Goal: Task Accomplishment & Management: Manage account settings

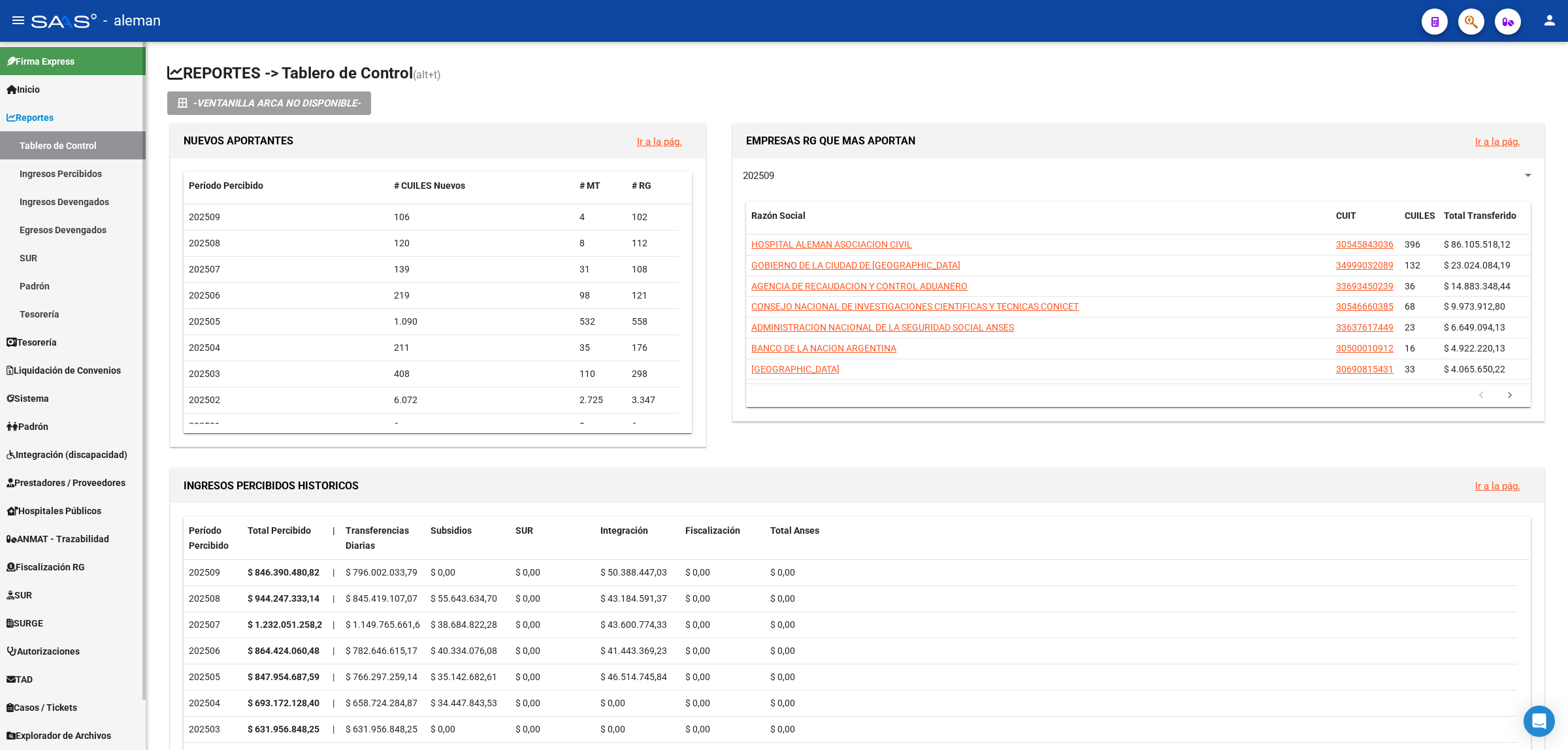
click at [66, 452] on span "Integración (discapacidad)" at bounding box center [67, 454] width 121 height 14
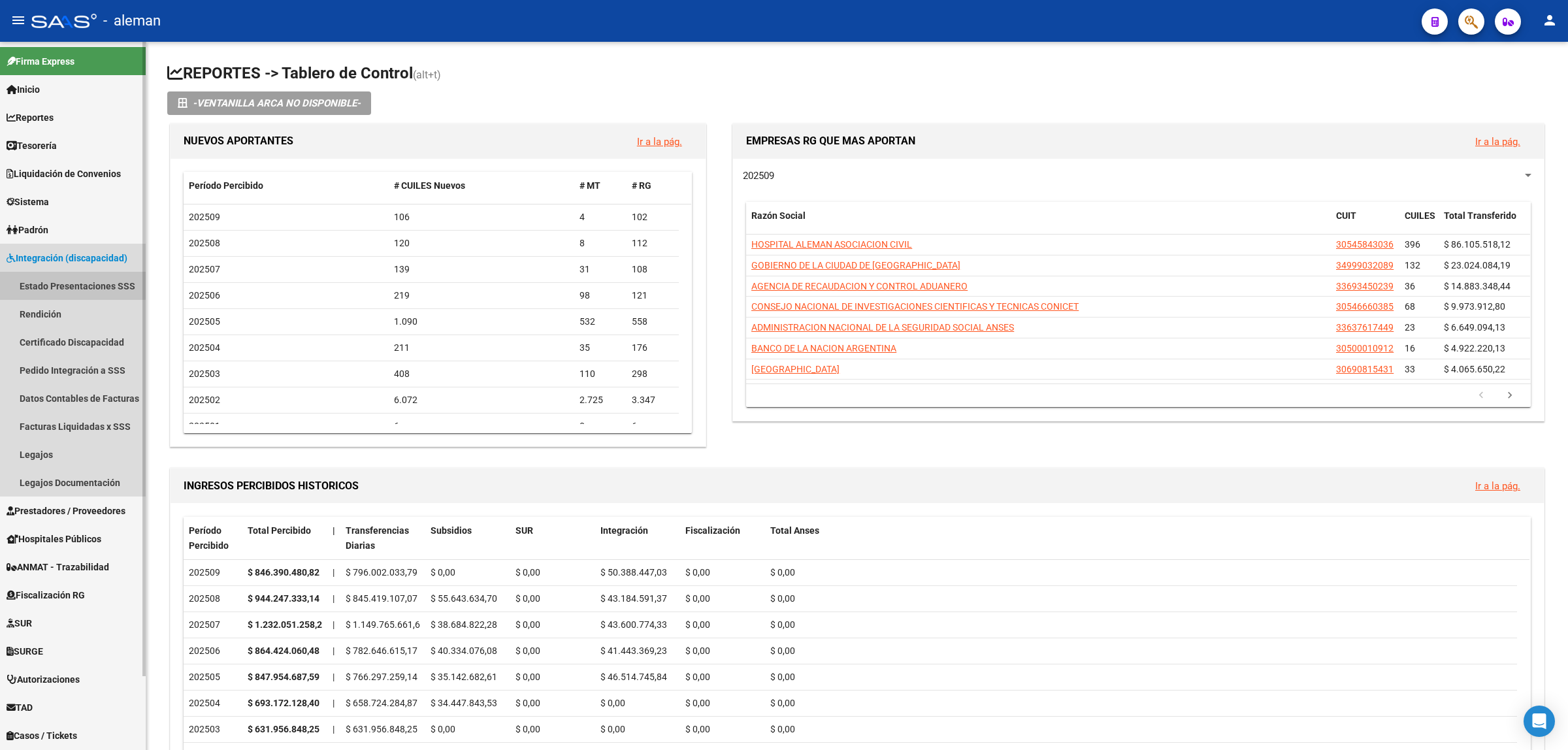
click at [72, 285] on link "Estado Presentaciones SSS" at bounding box center [72, 285] width 146 height 28
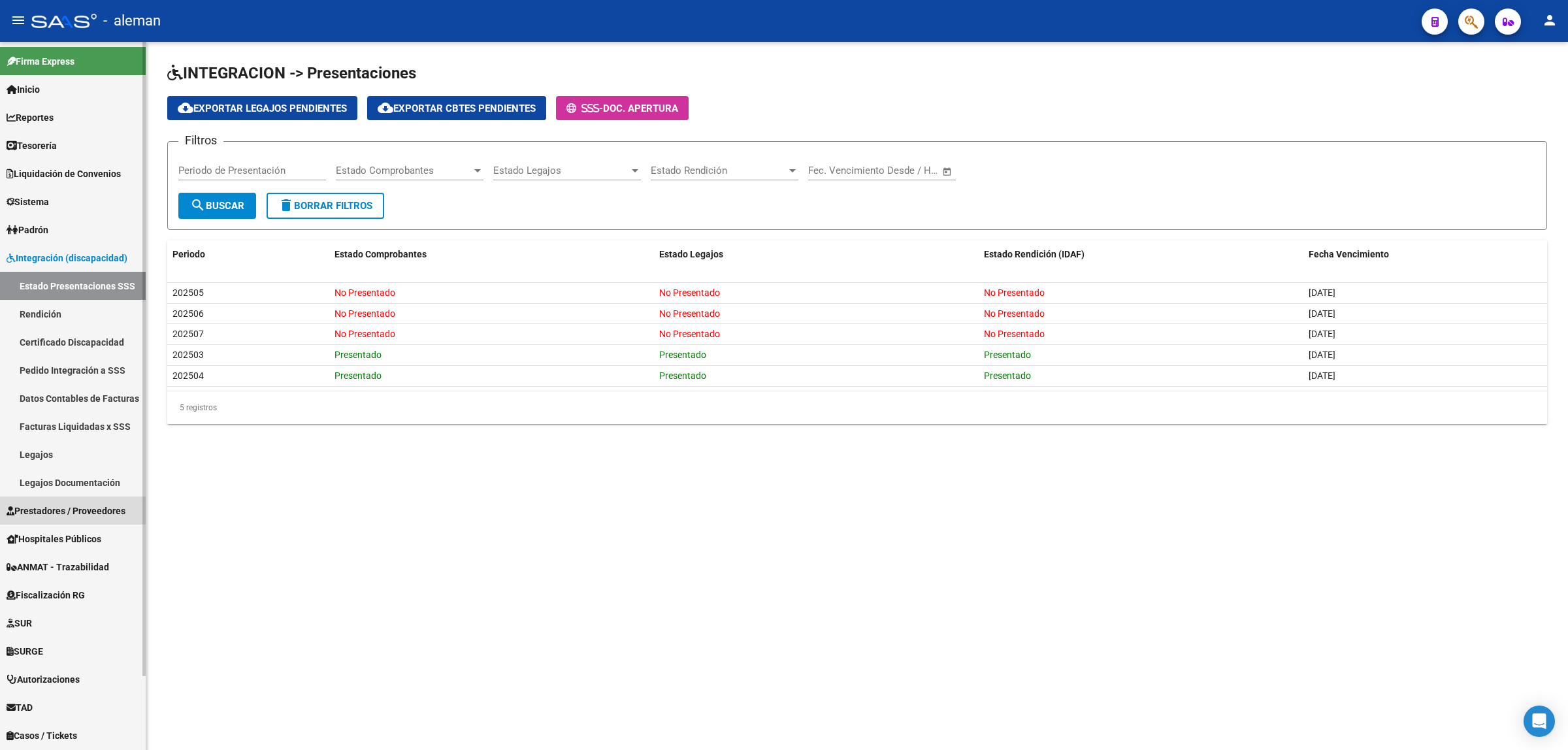
click at [48, 517] on link "Prestadores / Proveedores" at bounding box center [72, 510] width 146 height 28
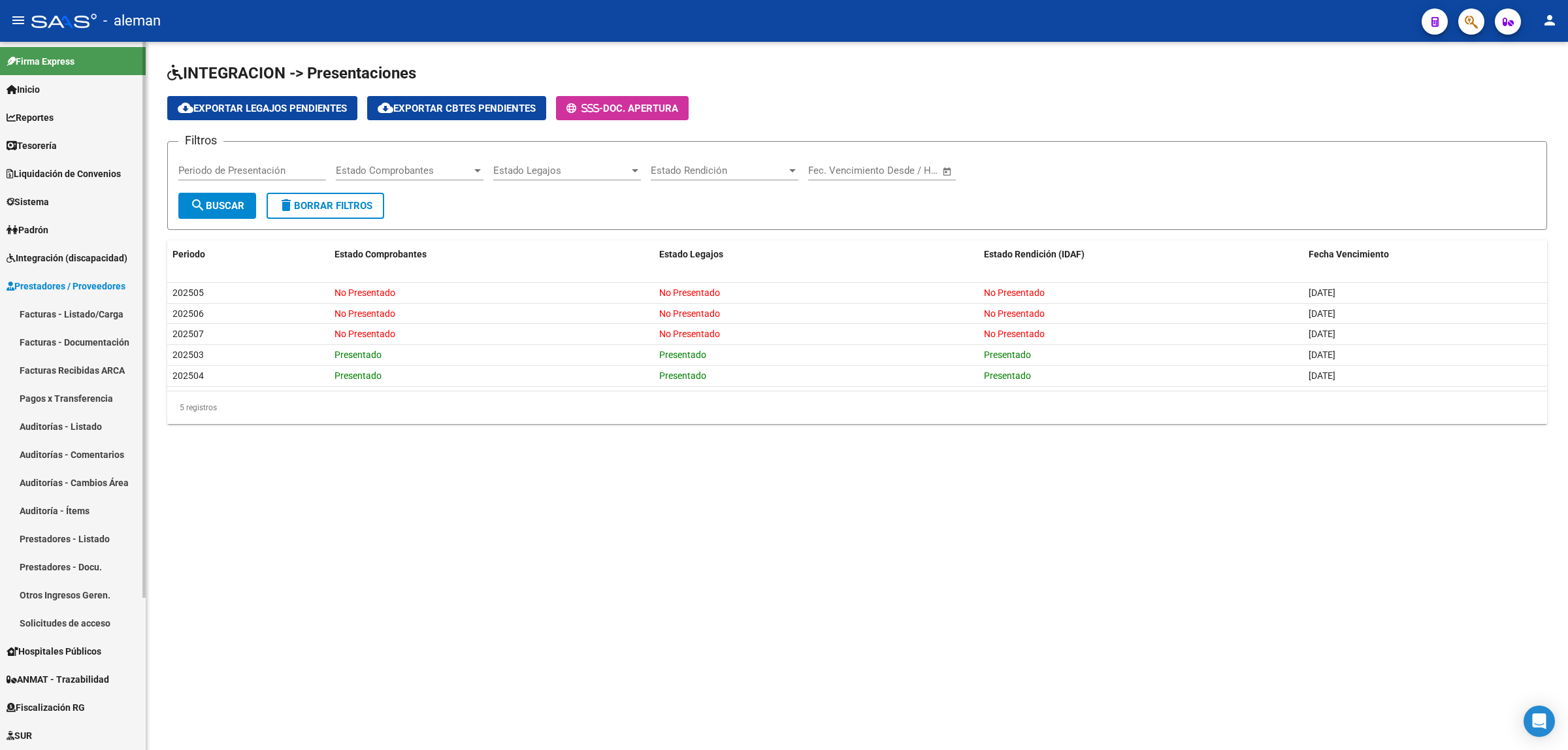
click at [85, 312] on link "Facturas - Listado/Carga" at bounding box center [72, 314] width 146 height 28
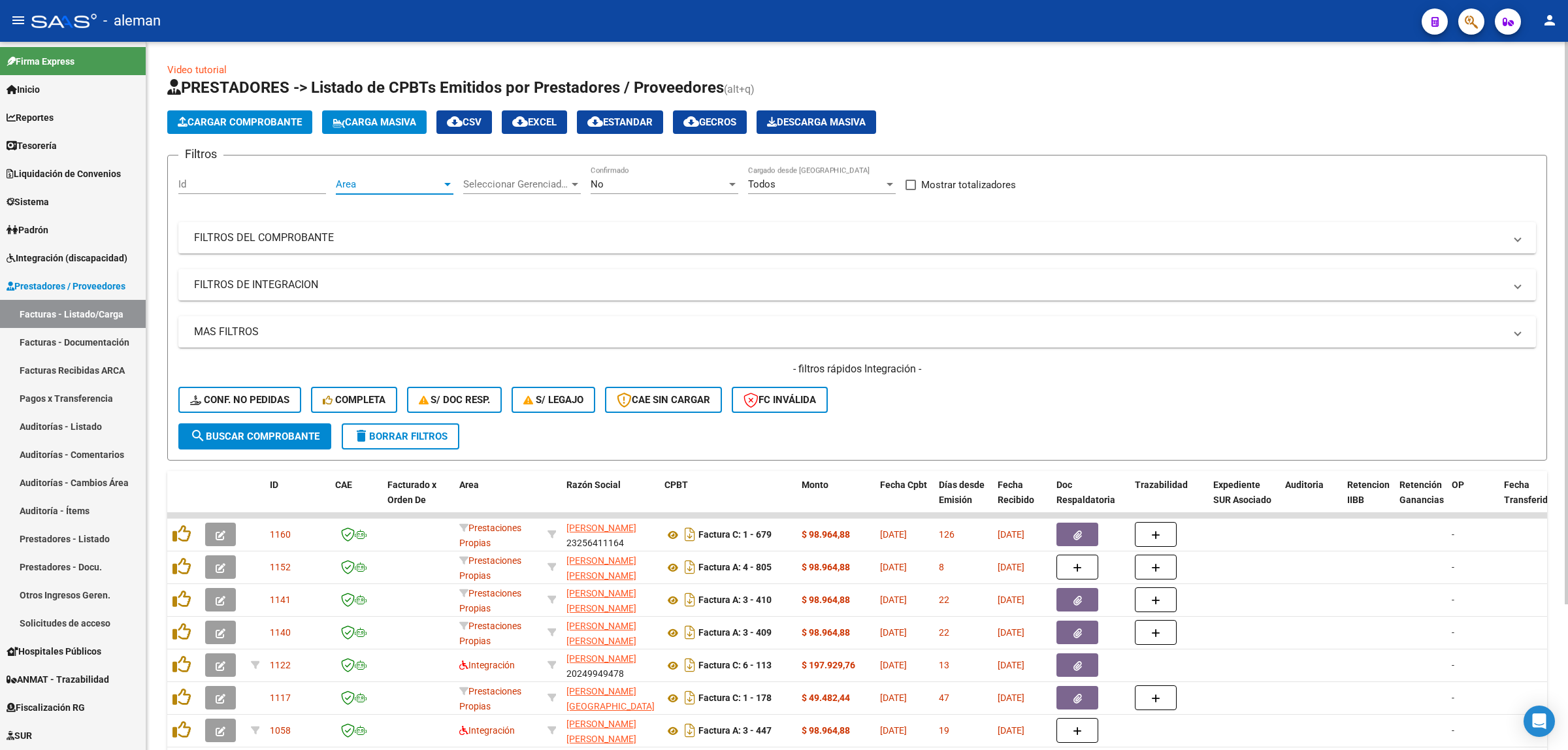
click at [443, 180] on div at bounding box center [448, 184] width 12 height 10
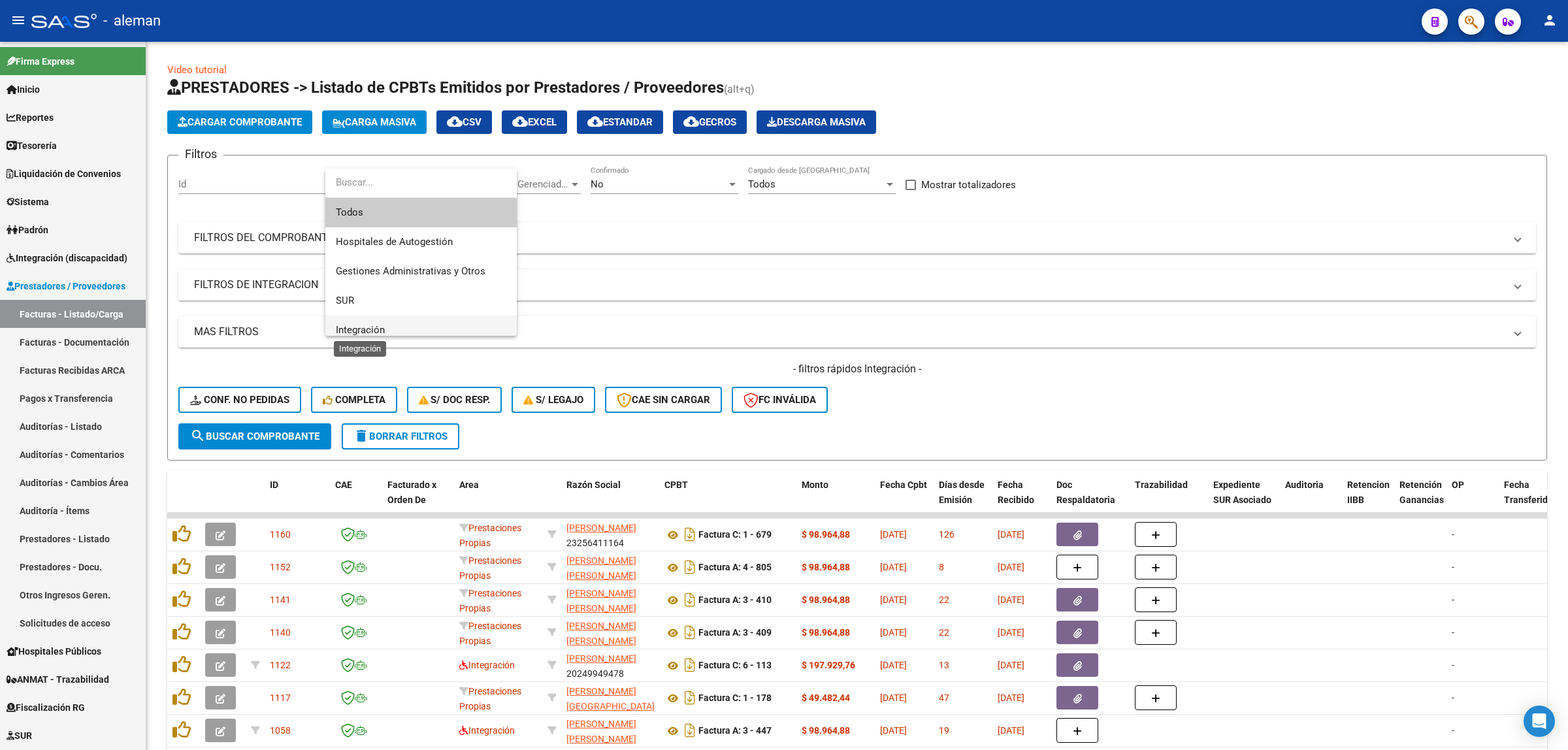
click at [368, 330] on span "Integración" at bounding box center [360, 330] width 49 height 12
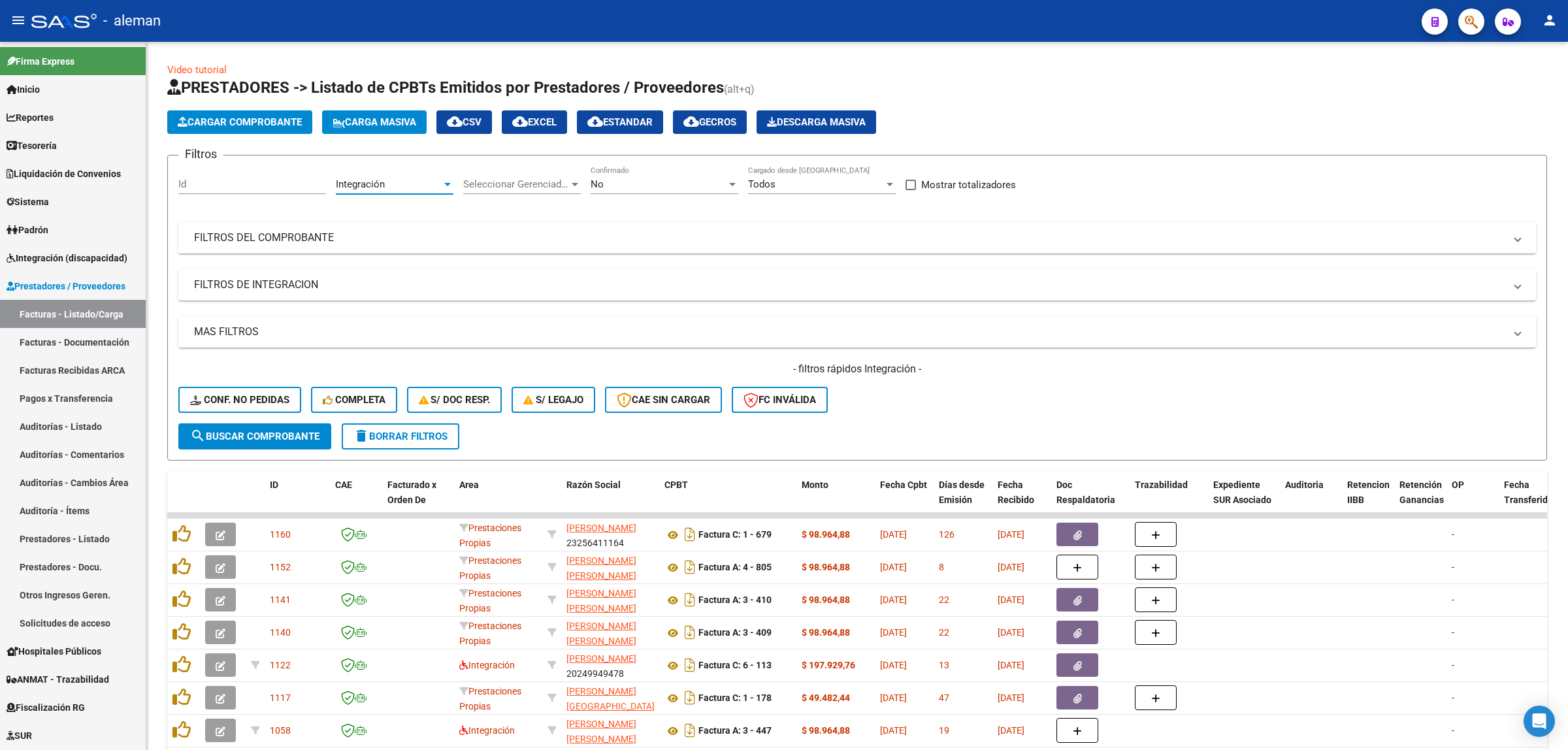
scroll to position [8, 0]
click at [311, 440] on button "search Buscar Comprobante" at bounding box center [255, 436] width 153 height 26
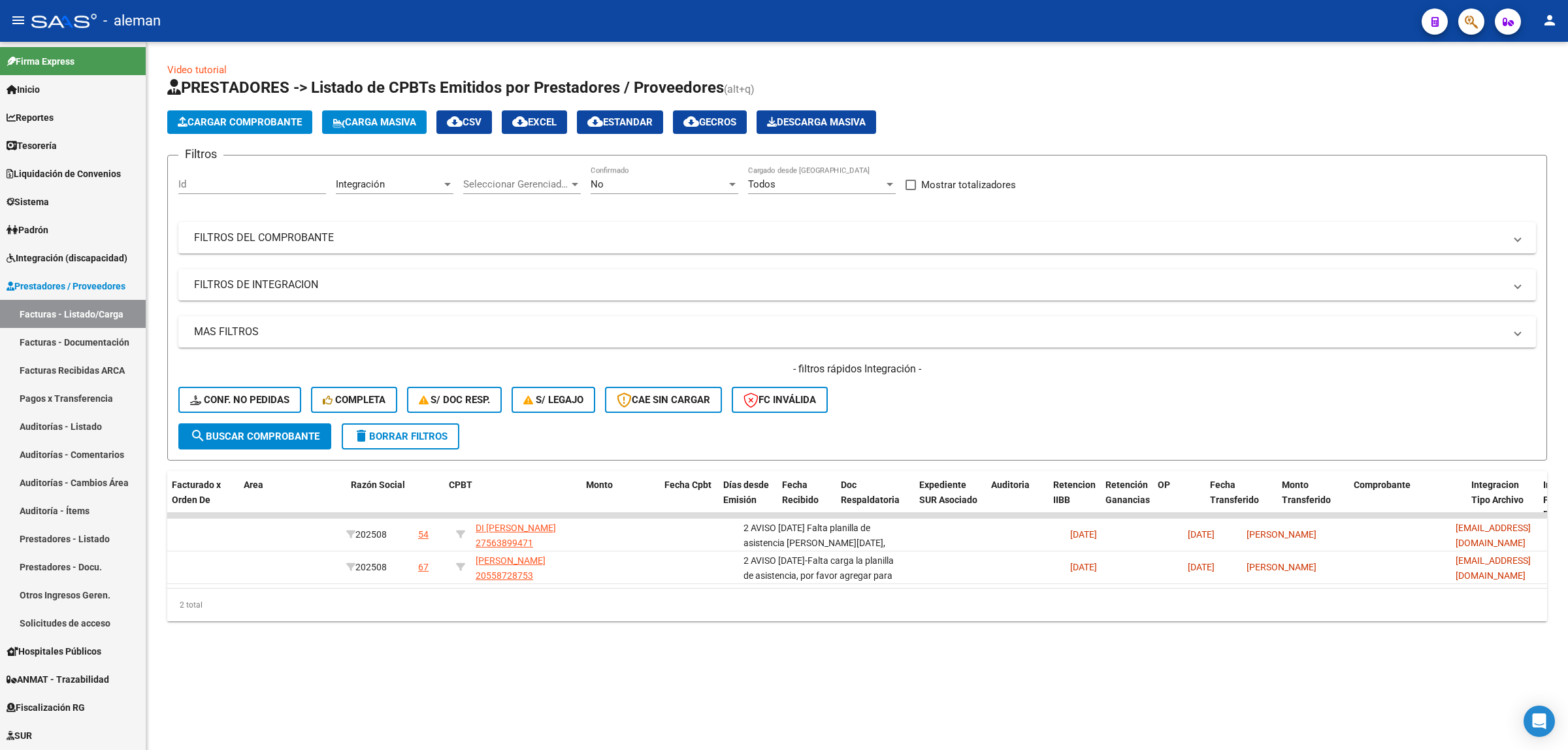
scroll to position [0, 0]
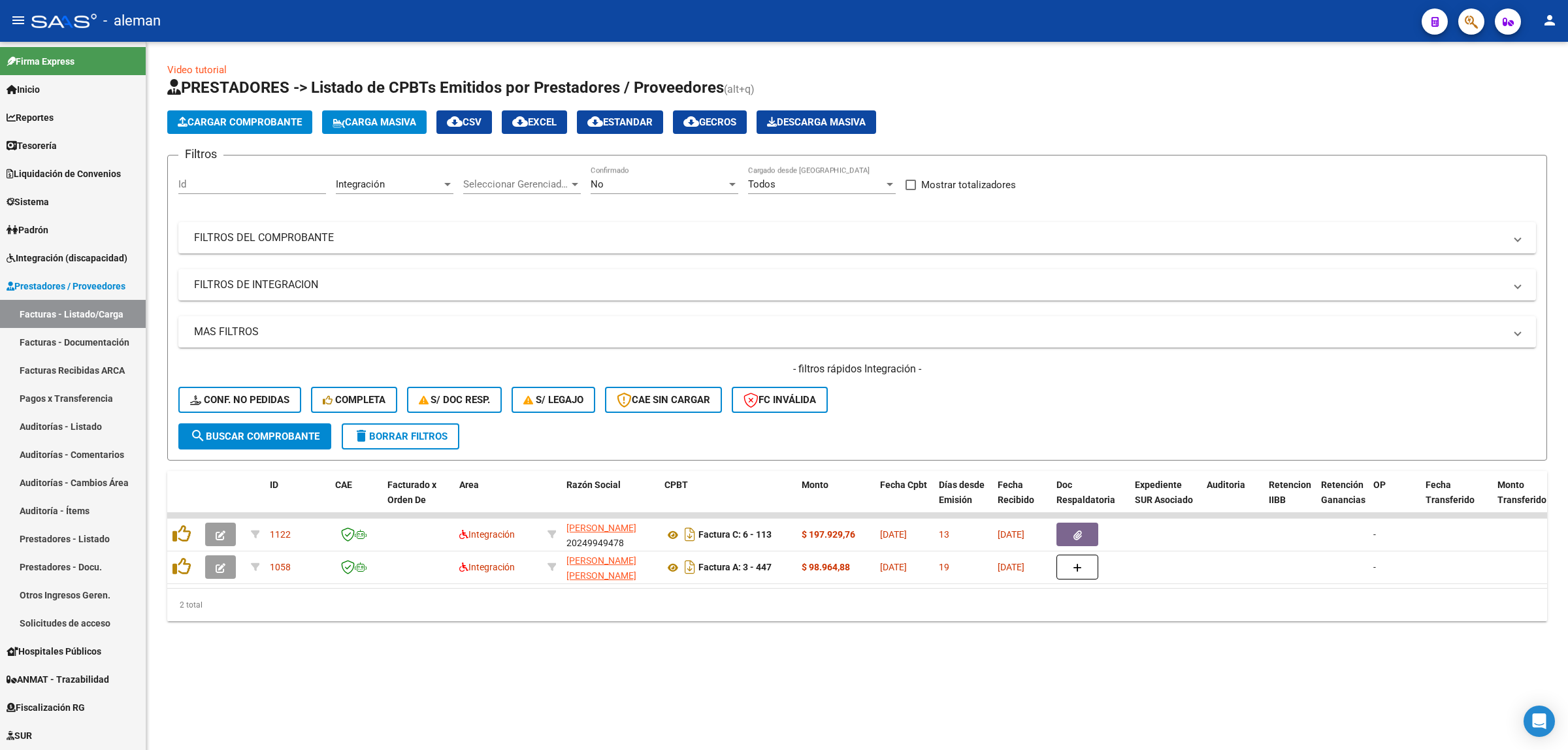
click at [1149, 380] on div "- filtros rápidos Integración - Conf. no pedidas Completa S/ Doc Resp. S/ legaj…" at bounding box center [857, 392] width 1358 height 61
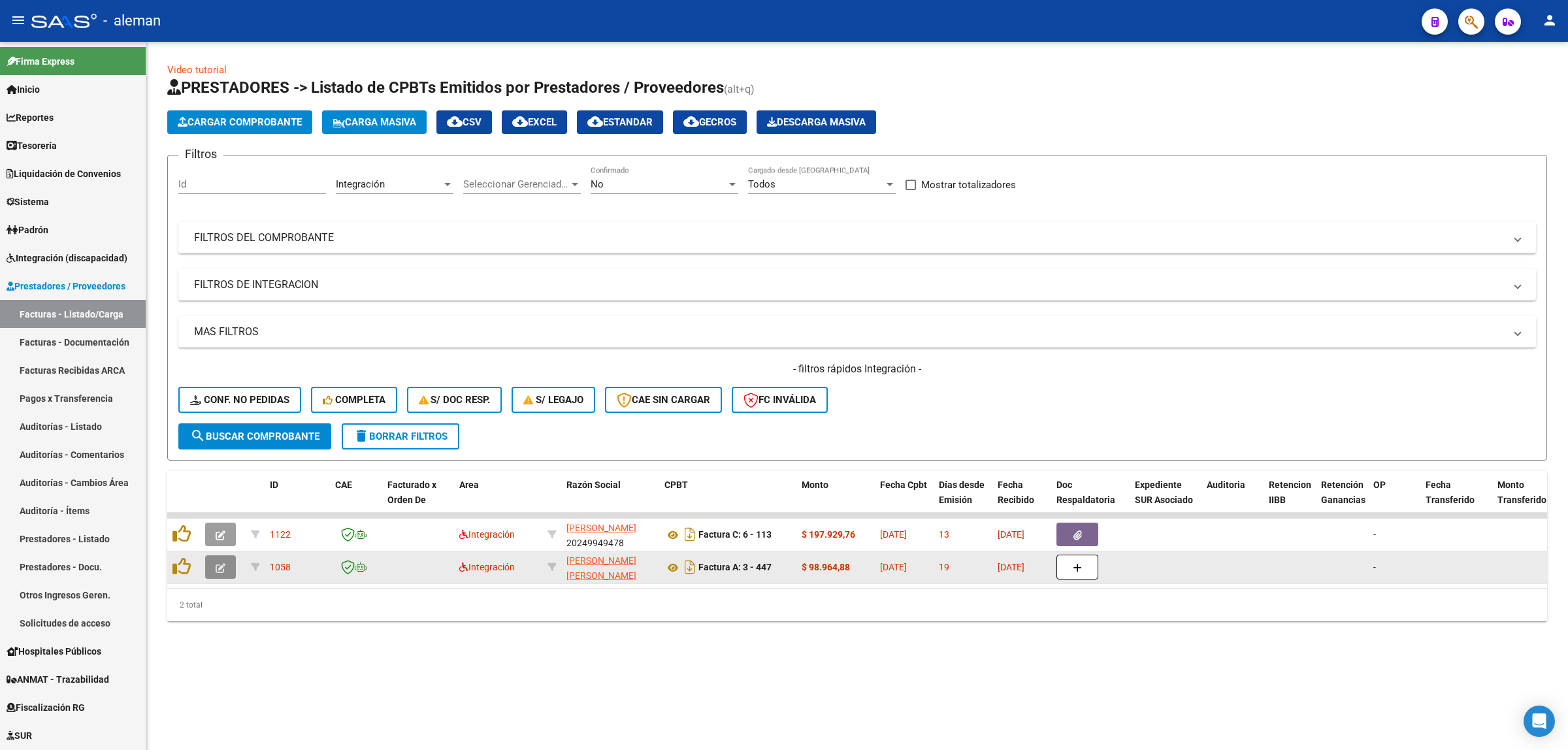
click at [218, 563] on icon "button" at bounding box center [220, 568] width 10 height 10
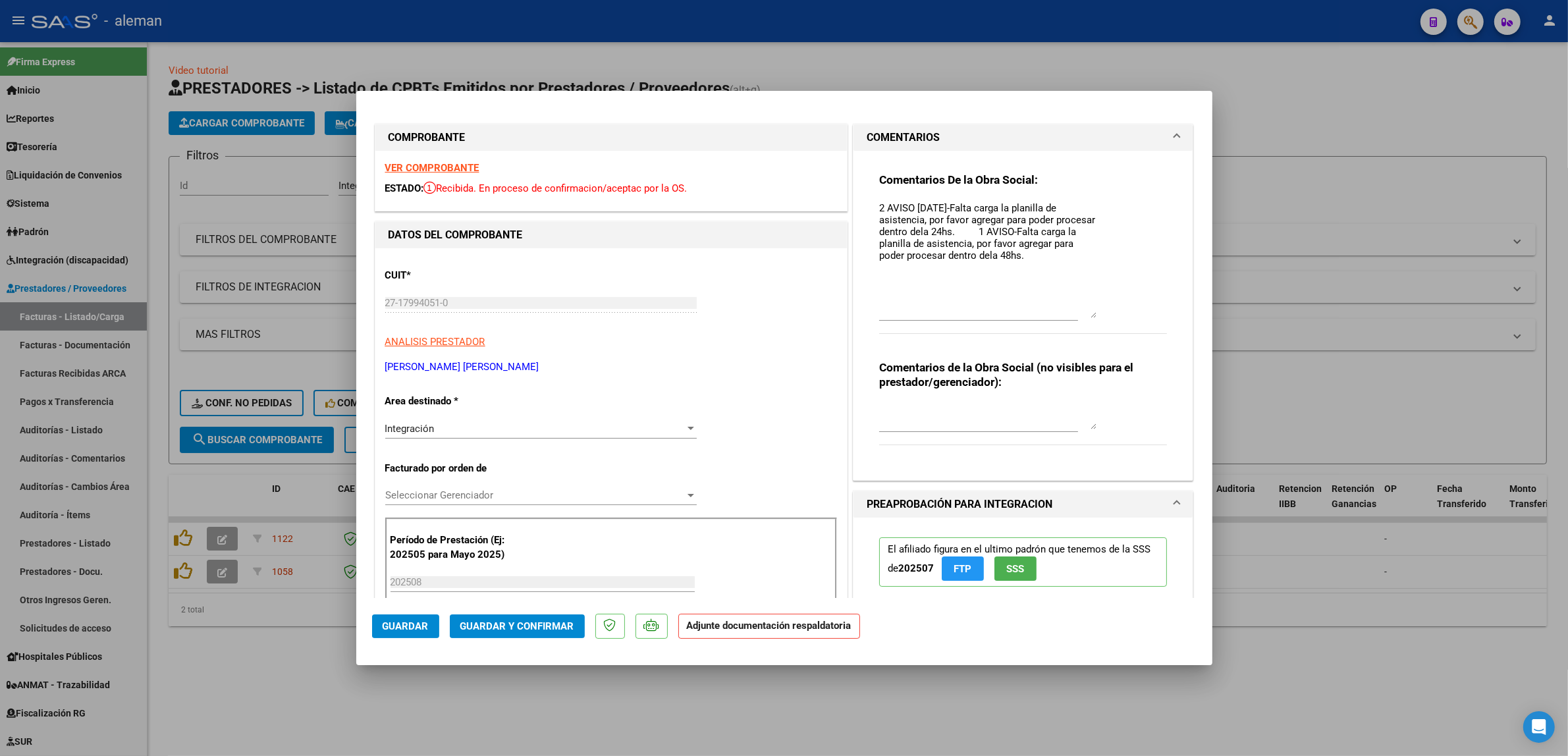
drag, startPoint x: 1083, startPoint y: 222, endPoint x: 1209, endPoint y: 314, distance: 156.0
click at [1209, 314] on mat-dialog-content "COMPROBANTE VER COMPROBANTE ESTADO: Recibida. En proceso de confirmacion/acepta…" at bounding box center [784, 353] width 856 height 492
drag, startPoint x: 872, startPoint y: 205, endPoint x: 1037, endPoint y: 267, distance: 176.3
click at [1037, 267] on textarea "2 AVISO [DATE]-Falta carga la planilla de asistencia, por favor agregar para po…" at bounding box center [987, 259] width 217 height 117
paste textarea "Lore ipsumd si Ametconsectet adipiscingeli sedd ei temporinc ut laboreetdolo 52…"
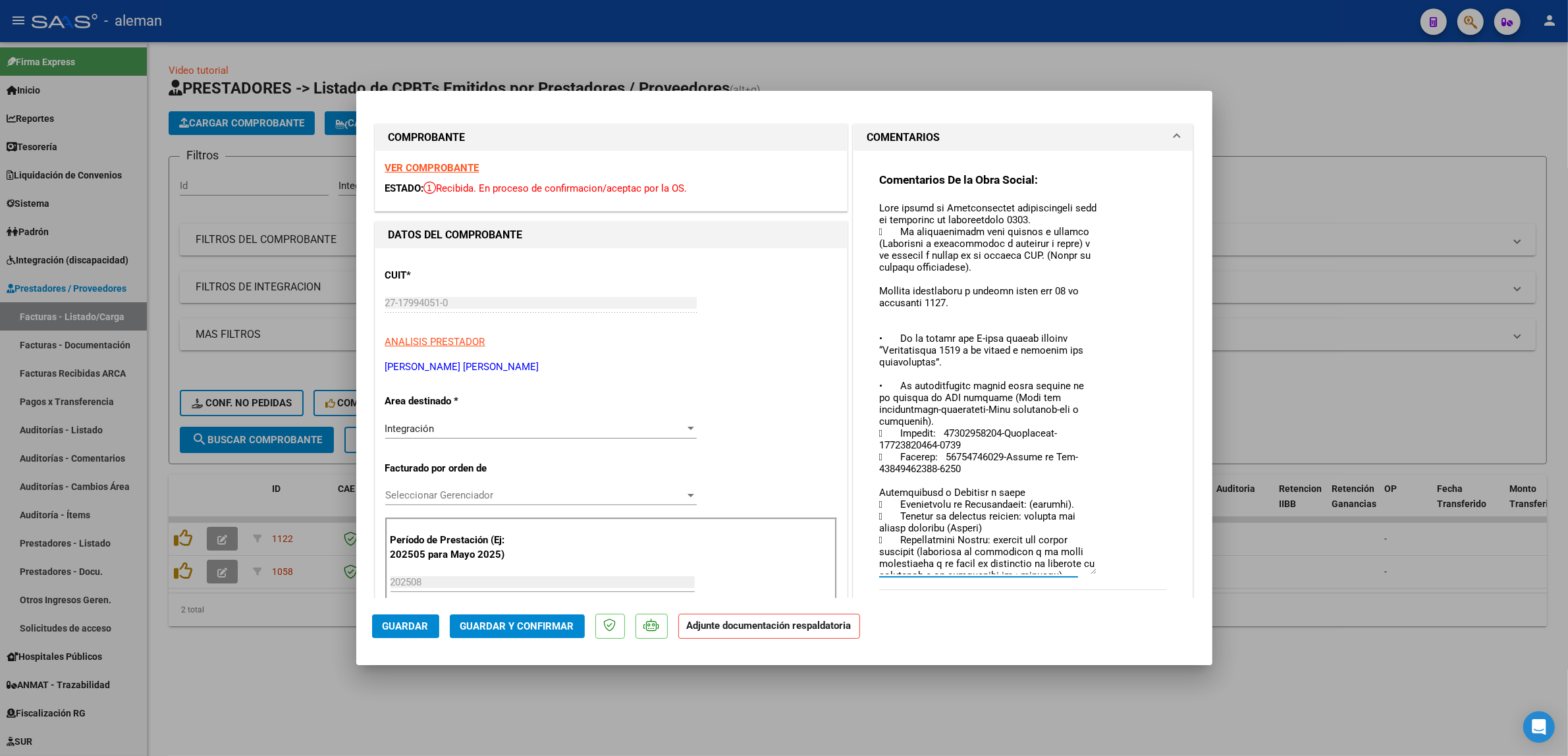
drag, startPoint x: 1084, startPoint y: 314, endPoint x: 1143, endPoint y: 570, distance: 262.7
click at [1143, 570] on div "Comentarios De la Obra Social:" at bounding box center [1023, 389] width 288 height 432
drag, startPoint x: 871, startPoint y: 208, endPoint x: 882, endPoint y: 211, distance: 11.4
click at [882, 211] on textarea at bounding box center [987, 387] width 217 height 373
type textarea "Lore ipsumd si Ametconsectet adipiscingeli sedd ei temporinc ut laboreetdolo 52…"
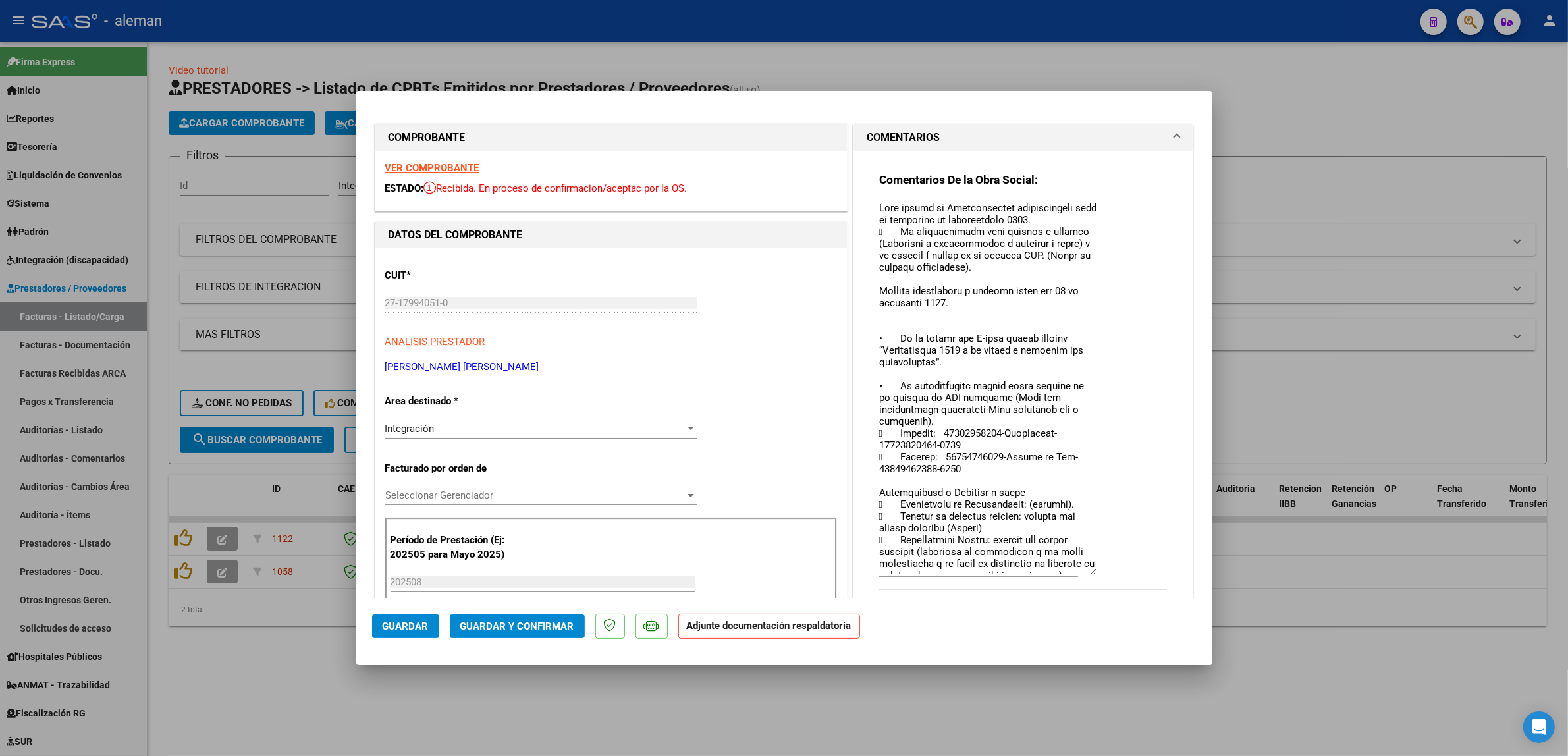
click at [1404, 596] on div at bounding box center [784, 378] width 1568 height 756
type input "$ 0,00"
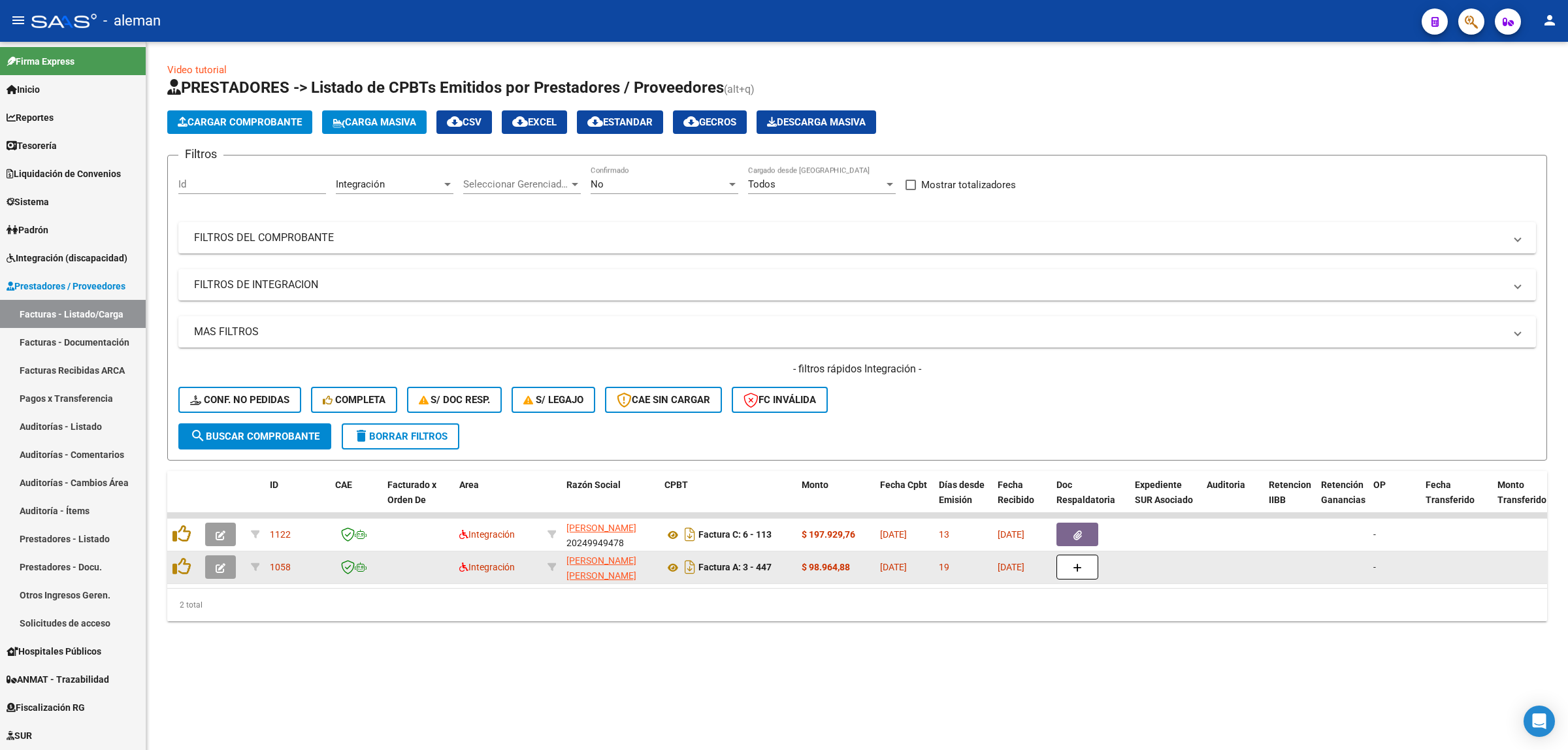
click at [226, 567] on button "button" at bounding box center [220, 567] width 31 height 24
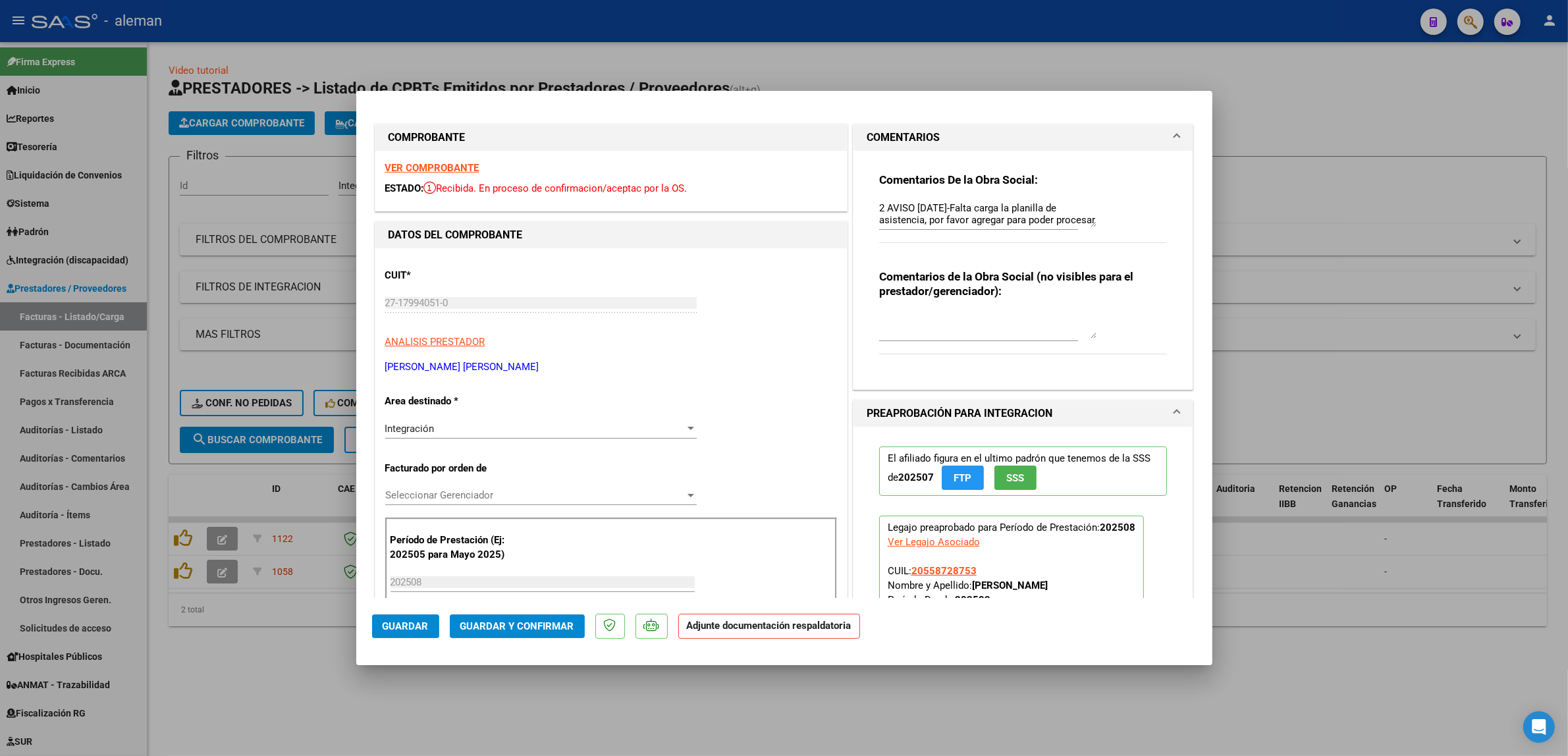
click at [1361, 122] on div at bounding box center [784, 378] width 1568 height 756
type input "$ 0,00"
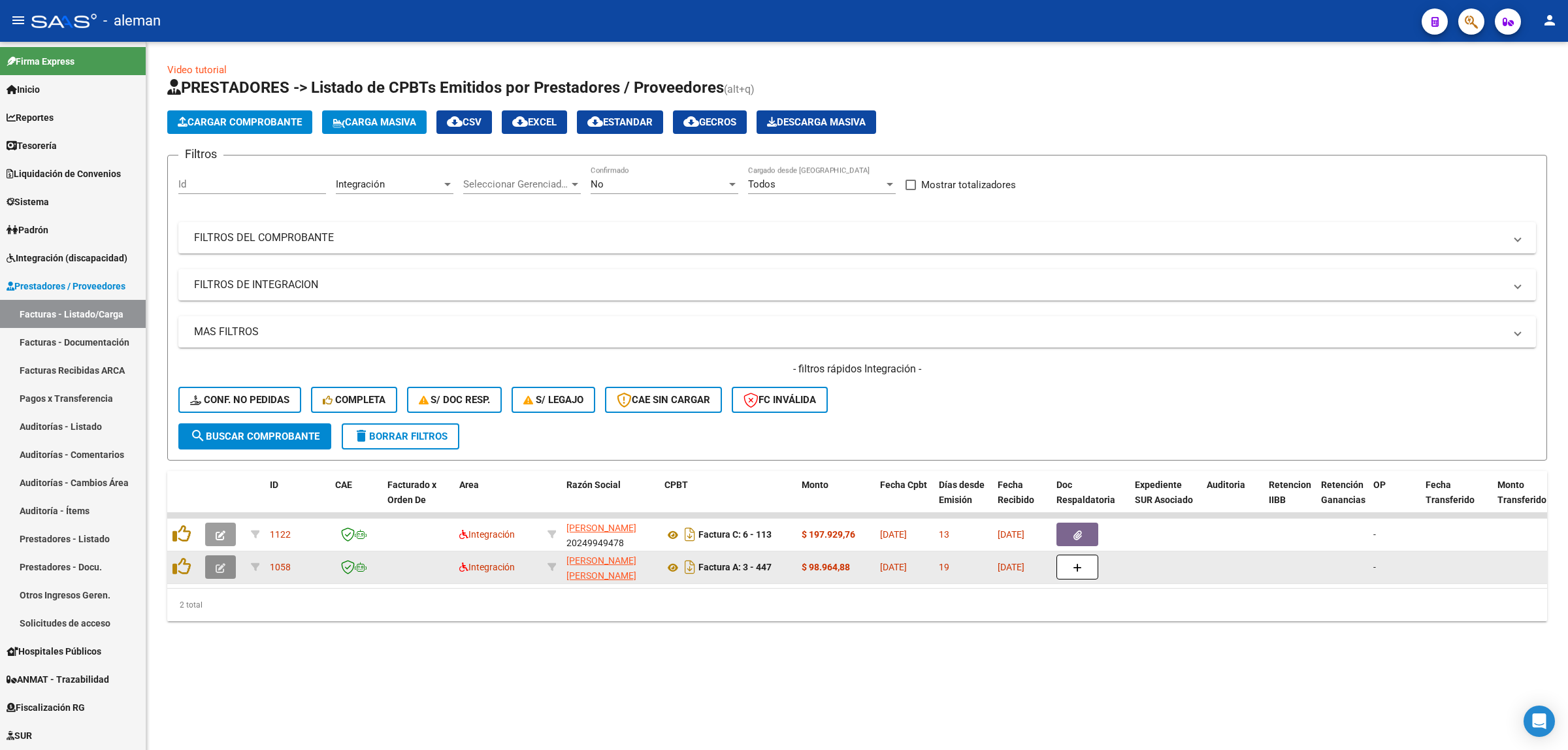
click at [211, 563] on button "button" at bounding box center [220, 567] width 31 height 24
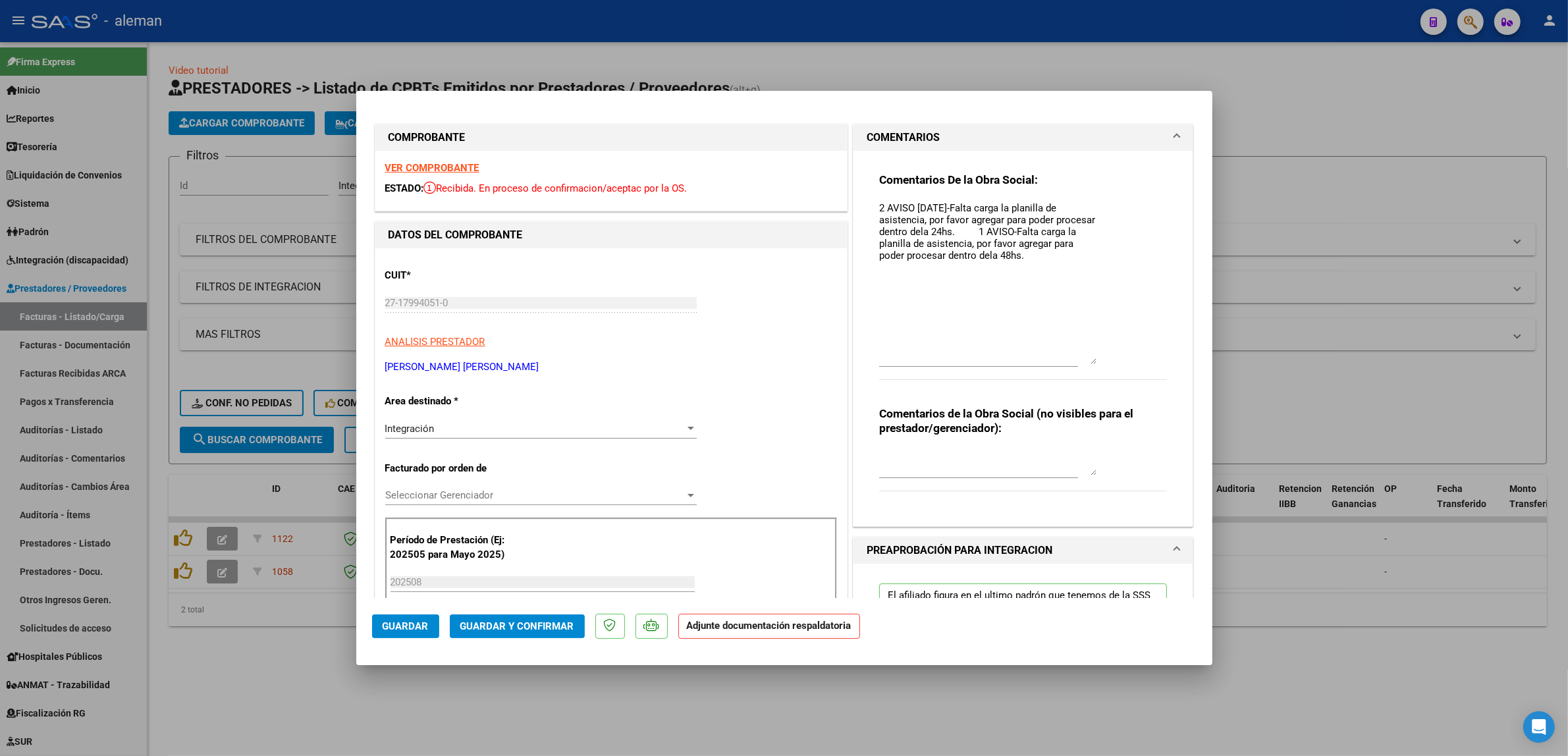
drag, startPoint x: 1081, startPoint y: 222, endPoint x: 1137, endPoint y: 359, distance: 148.0
click at [1137, 359] on div "Comentarios De la Obra Social: 2 AVISO [DATE]-Falta carga la planilla de asiste…" at bounding box center [1023, 284] width 288 height 222
drag, startPoint x: 871, startPoint y: 208, endPoint x: 1046, endPoint y: 269, distance: 185.3
click at [1046, 269] on textarea "2 AVISO [DATE]-Falta carga la planilla de asistencia, por favor agregar para po…" at bounding box center [987, 282] width 217 height 164
paste textarea "Loremips, Do sitamet con adip elits doe tem incididuntut laboreetdol mag ali 56…"
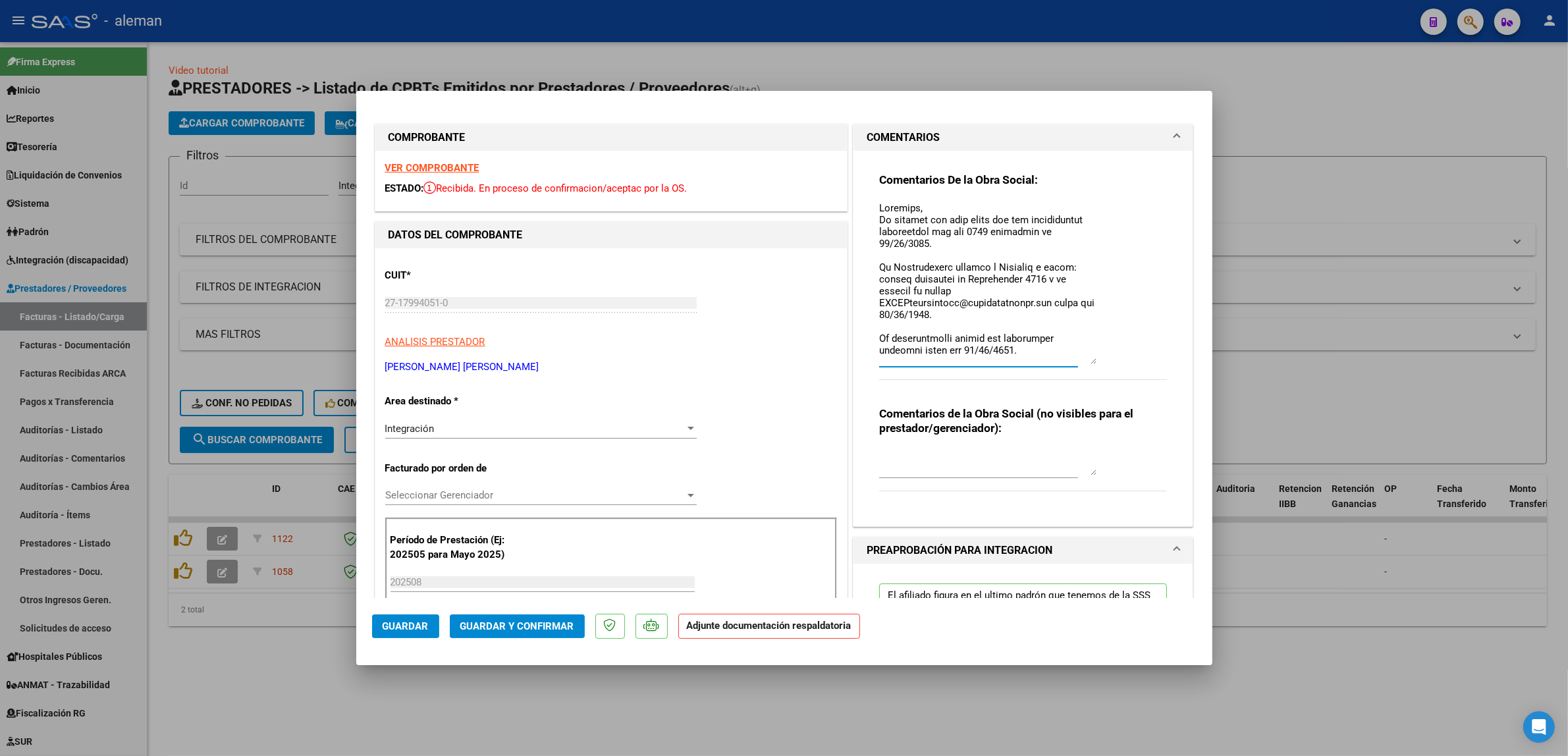
type textarea "Loremips, Do sitamet con adip elits doe tem incididuntut laboreetdol mag ali 56…"
click at [1384, 403] on div at bounding box center [784, 378] width 1568 height 756
type input "$ 0,00"
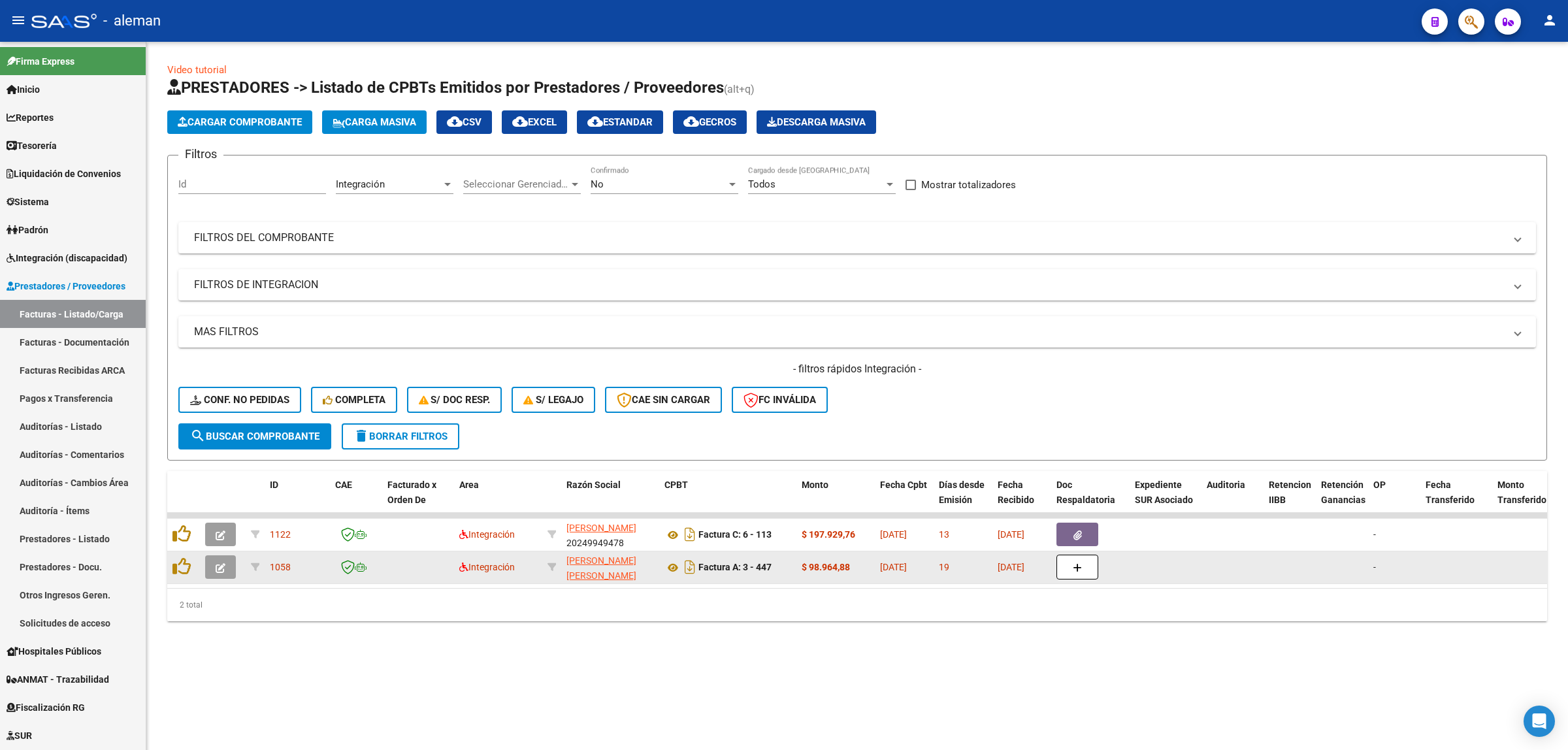
click at [220, 565] on icon "button" at bounding box center [220, 568] width 10 height 10
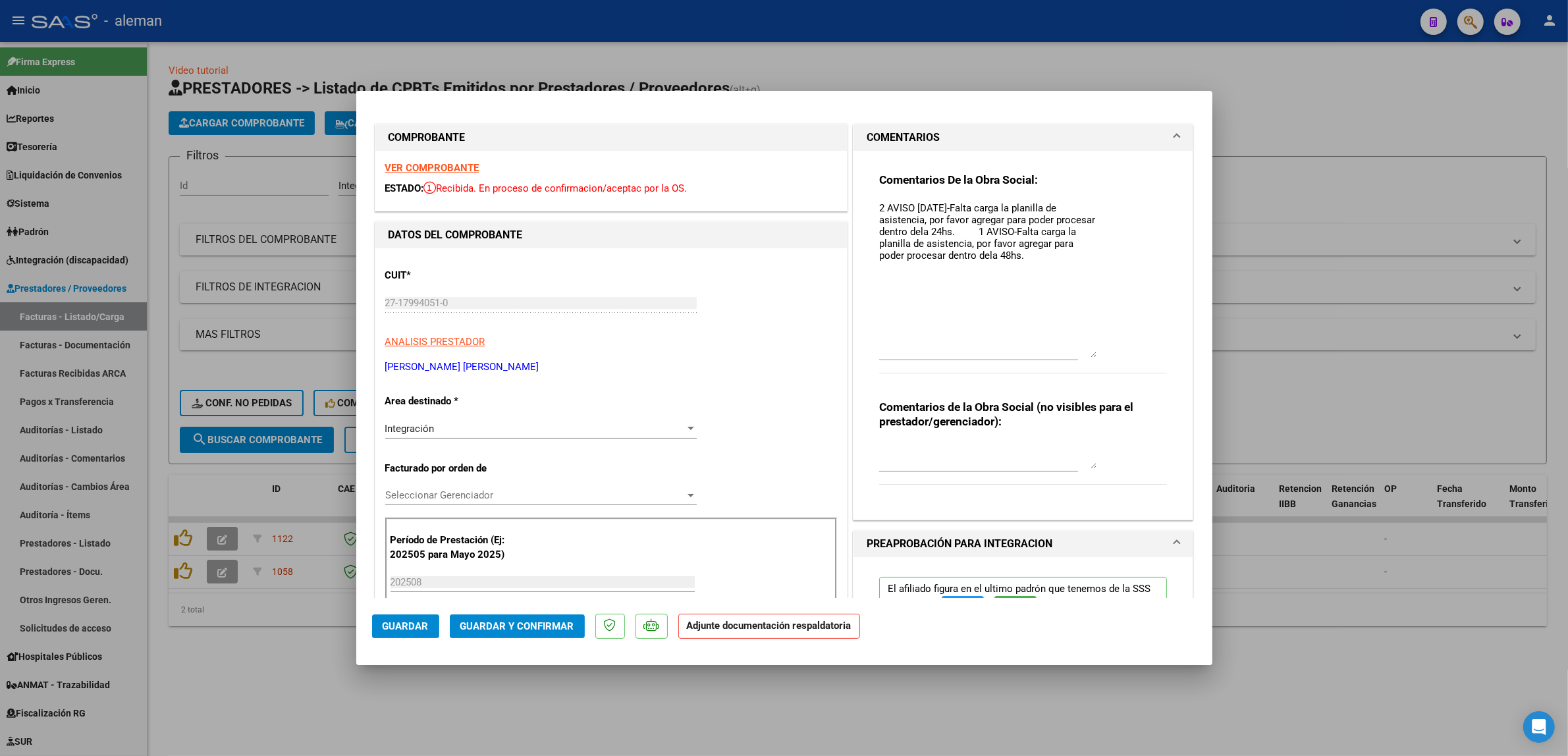
drag, startPoint x: 1081, startPoint y: 225, endPoint x: 1132, endPoint y: 356, distance: 140.6
click at [1132, 356] on div "Comentarios De la Obra Social: 2 AVISO [DATE]-Falta carga la planilla de asiste…" at bounding box center [1023, 281] width 288 height 215
drag, startPoint x: 872, startPoint y: 211, endPoint x: 1034, endPoint y: 261, distance: 169.5
click at [1034, 261] on textarea "2 AVISO [DATE]-Falta carga la planilla de asistencia, por favor agregar para po…" at bounding box center [987, 279] width 217 height 157
paste textarea "Loremips, Do sitamet con adip elits doe tem incididuntut laboreetdol mag ali 56…"
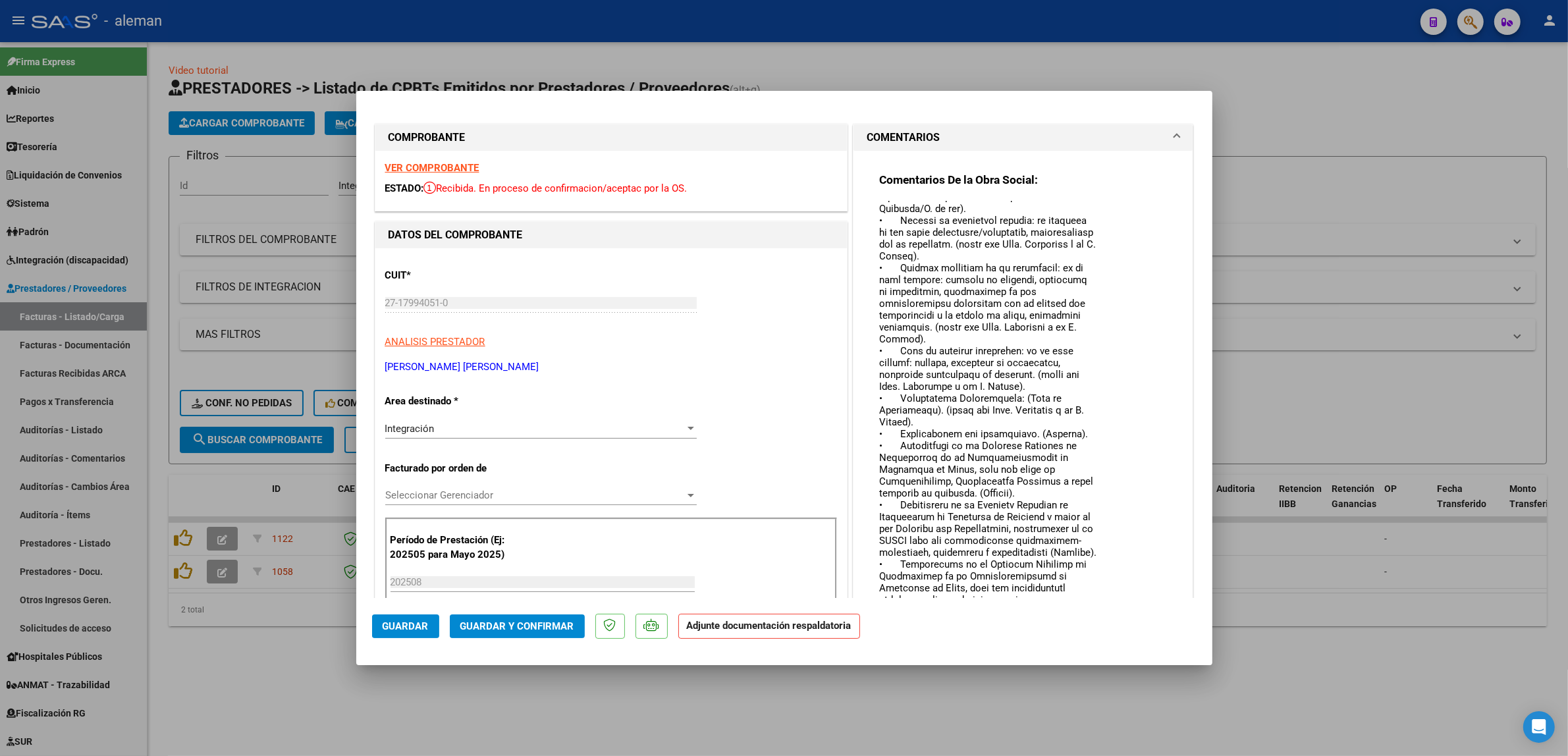
scroll to position [781, 0]
drag, startPoint x: 1085, startPoint y: 354, endPoint x: 1160, endPoint y: 636, distance: 291.8
click at [1159, 639] on mat-dialog-container "COMPROBANTE VER COMPROBANTE ESTADO: Recibida. En proceso de confirmacion/acepta…" at bounding box center [784, 378] width 856 height 575
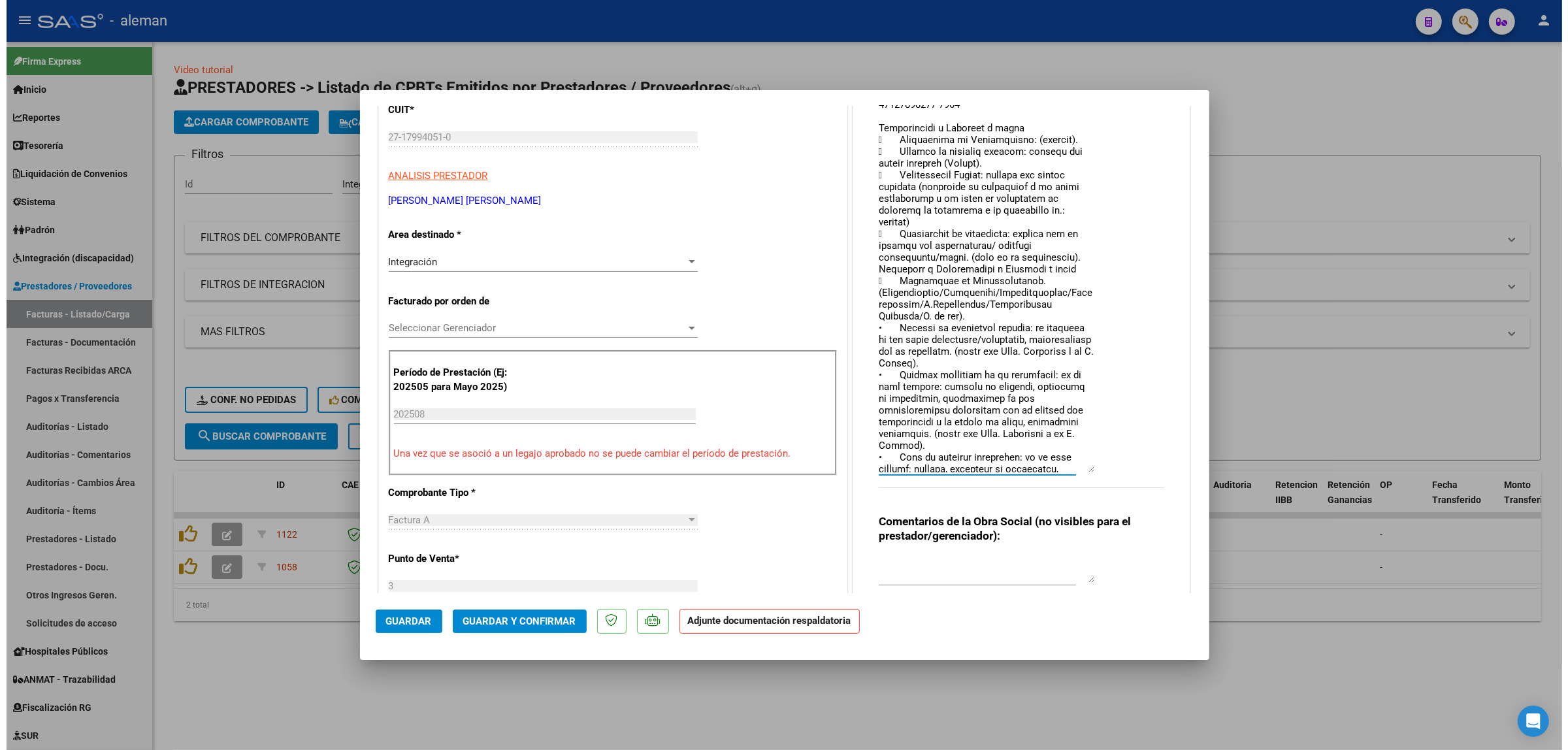
scroll to position [409, 0]
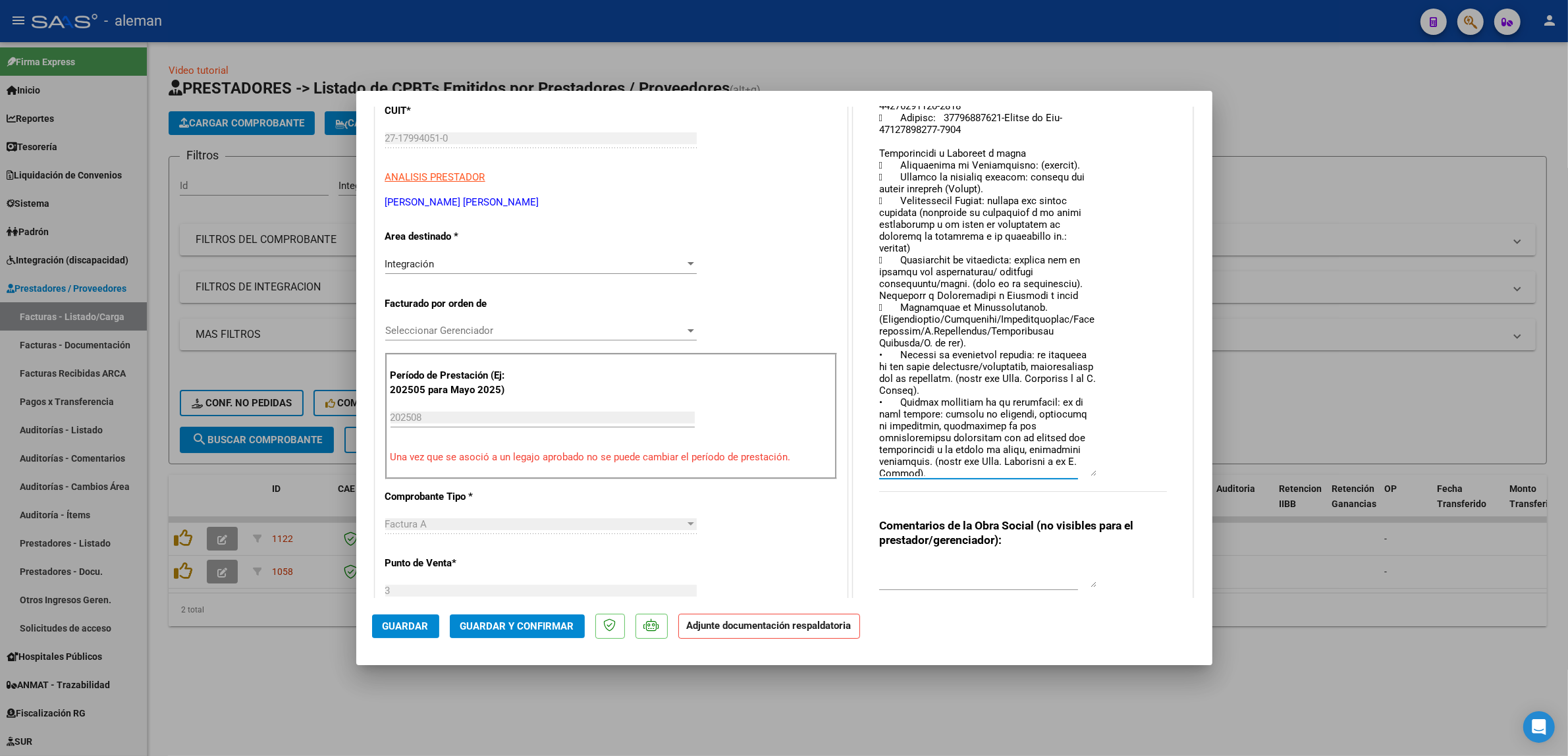
type textarea "Loremips, Do sitamet con adip elits doe tem incididuntut laboreetdol mag ali 56…"
click at [1350, 377] on div at bounding box center [784, 378] width 1568 height 756
type input "$ 0,00"
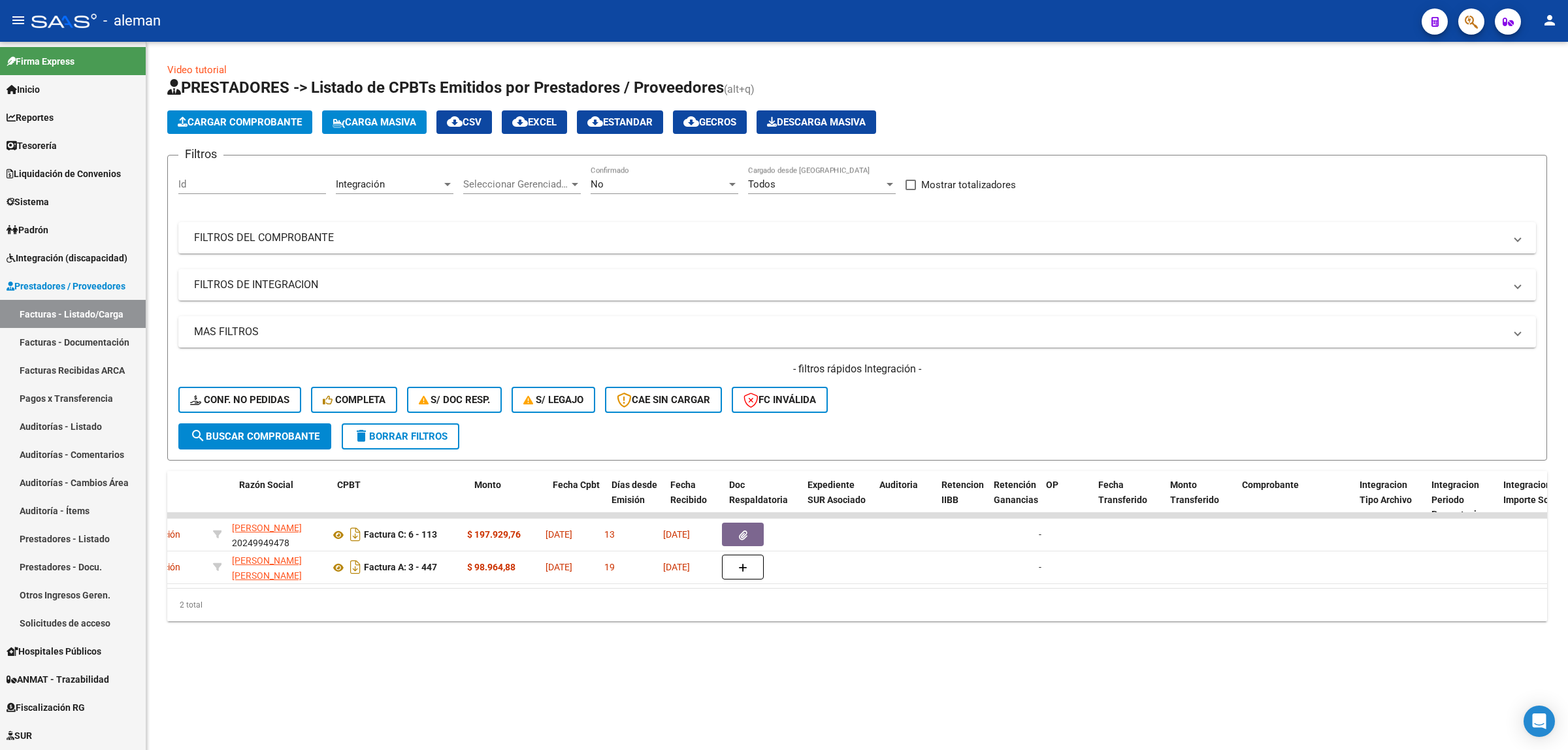
scroll to position [0, 0]
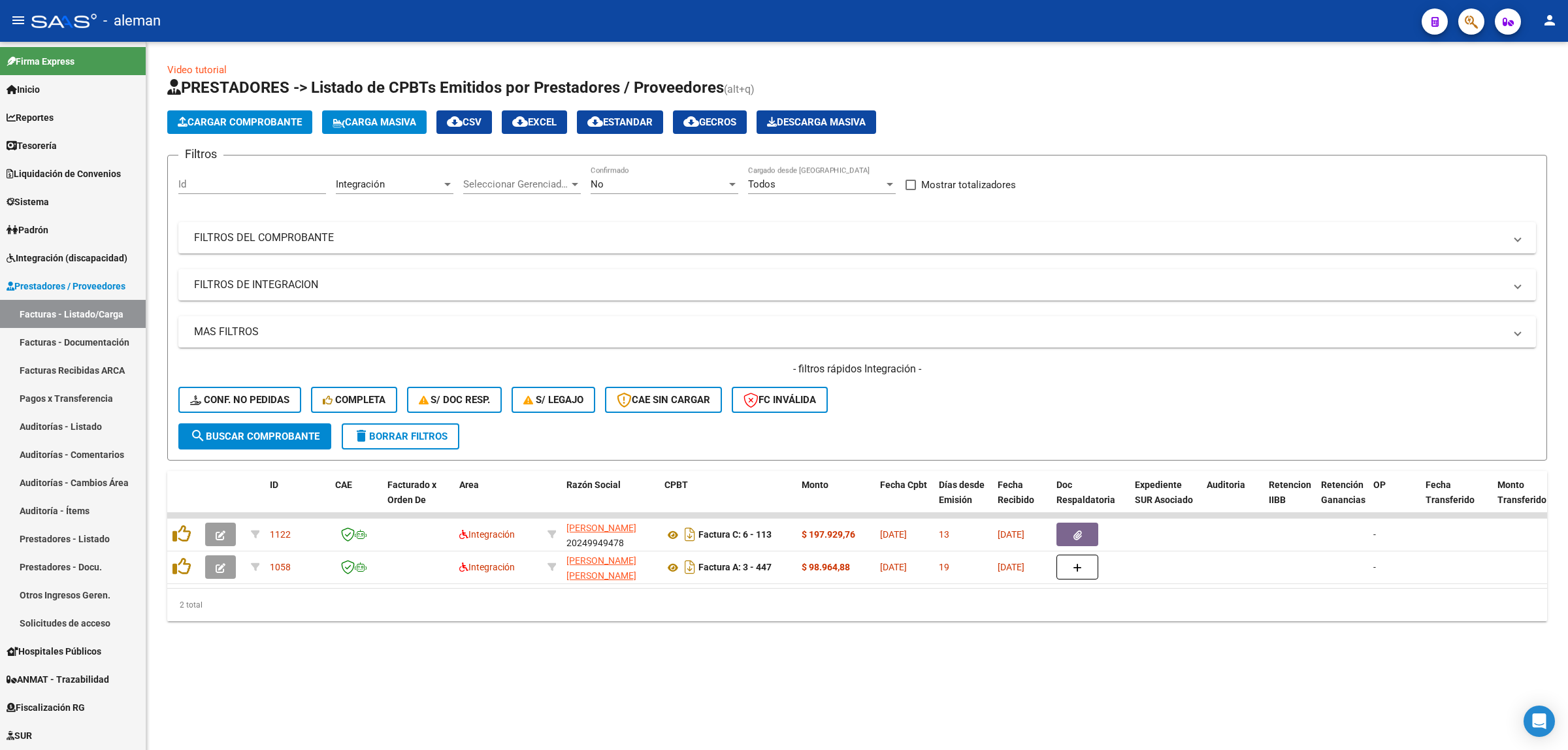
click at [1179, 660] on div "Video tutorial PRESTADORES -> Listado de CPBTs Emitidos por Prestadores / Prove…" at bounding box center [857, 352] width 1422 height 621
click at [1208, 660] on div "Video tutorial PRESTADORES -> Listado de CPBTs Emitidos por Prestadores / Prove…" at bounding box center [857, 352] width 1422 height 621
click at [1163, 663] on div "Video tutorial PRESTADORES -> Listado de CPBTs Emitidos por Prestadores / Prove…" at bounding box center [857, 352] width 1422 height 621
click at [1305, 648] on div "Video tutorial PRESTADORES -> Listado de CPBTs Emitidos por Prestadores / Prove…" at bounding box center [857, 352] width 1422 height 621
click at [991, 663] on div "Video tutorial PRESTADORES -> Listado de CPBTs Emitidos por Prestadores / Prove…" at bounding box center [857, 352] width 1422 height 621
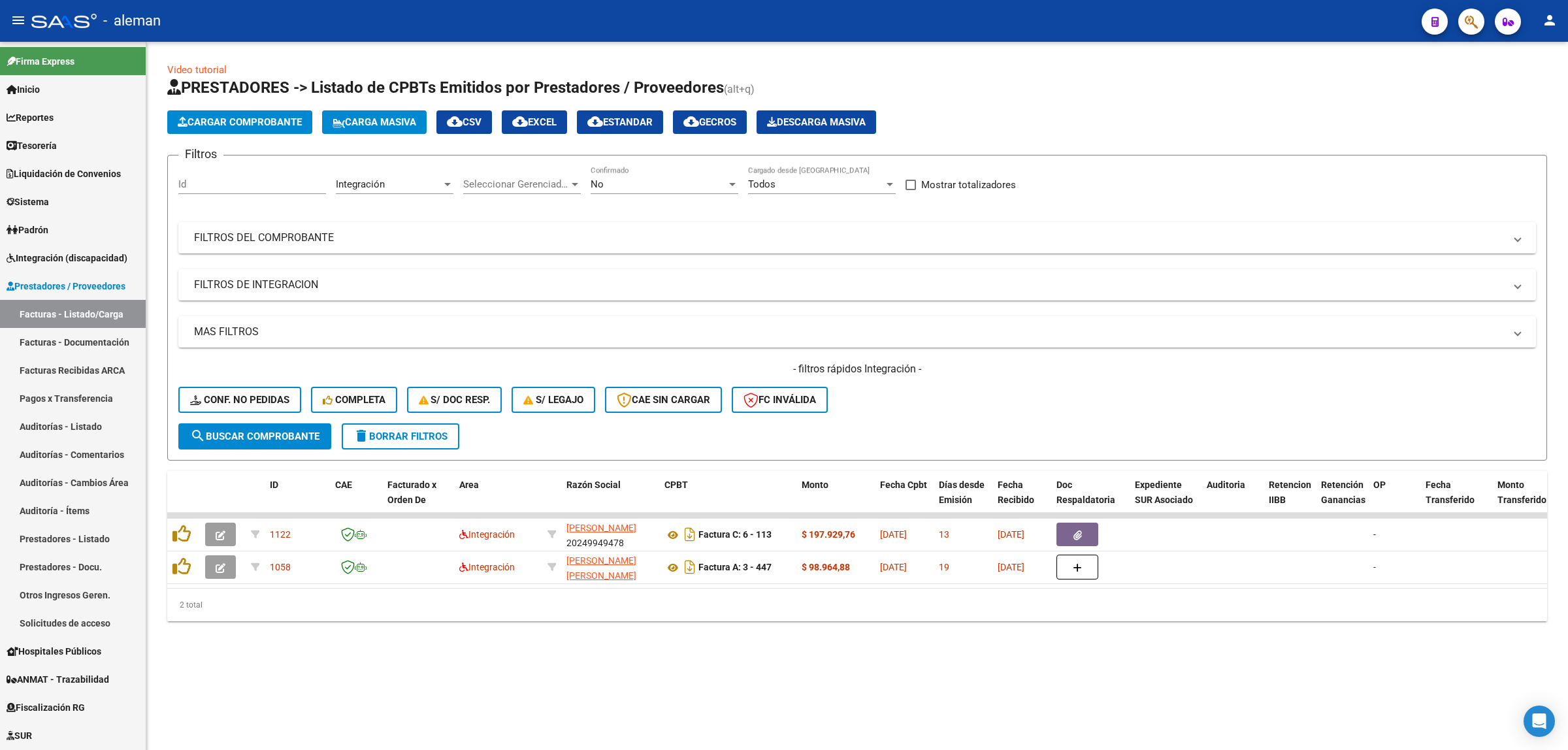
click at [511, 688] on mat-sidenav-content "Video tutorial PRESTADORES -> Listado de CPBTs Emitidos por Prestadores / Prove…" at bounding box center [857, 396] width 1422 height 708
click at [867, 692] on mat-sidenav-content "Video tutorial PRESTADORES -> Listado de CPBTs Emitidos por Prestadores / Prove…" at bounding box center [857, 396] width 1422 height 708
click at [1516, 280] on span at bounding box center [1518, 284] width 5 height 14
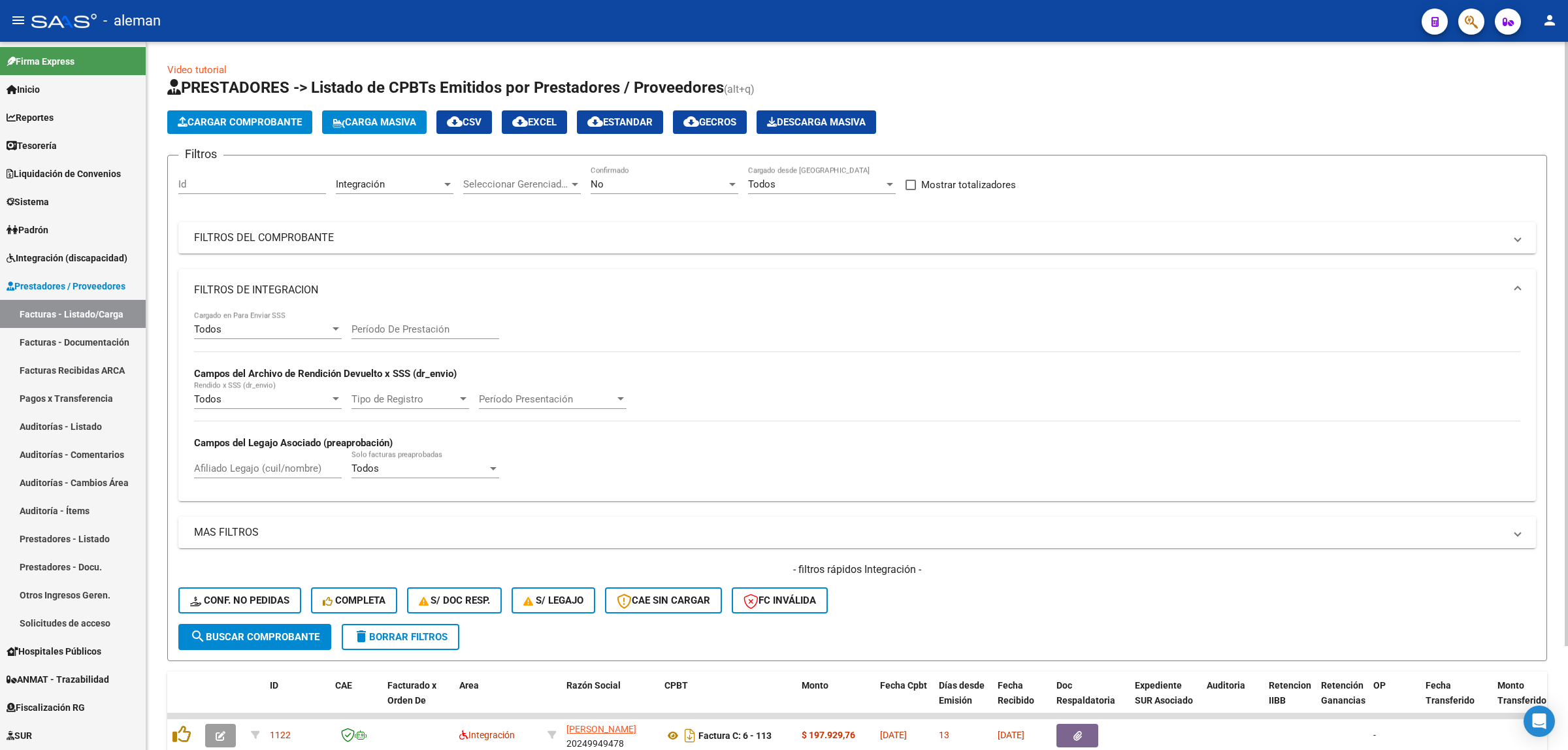
click at [1508, 529] on span "MAS FILTROS" at bounding box center [855, 532] width 1322 height 14
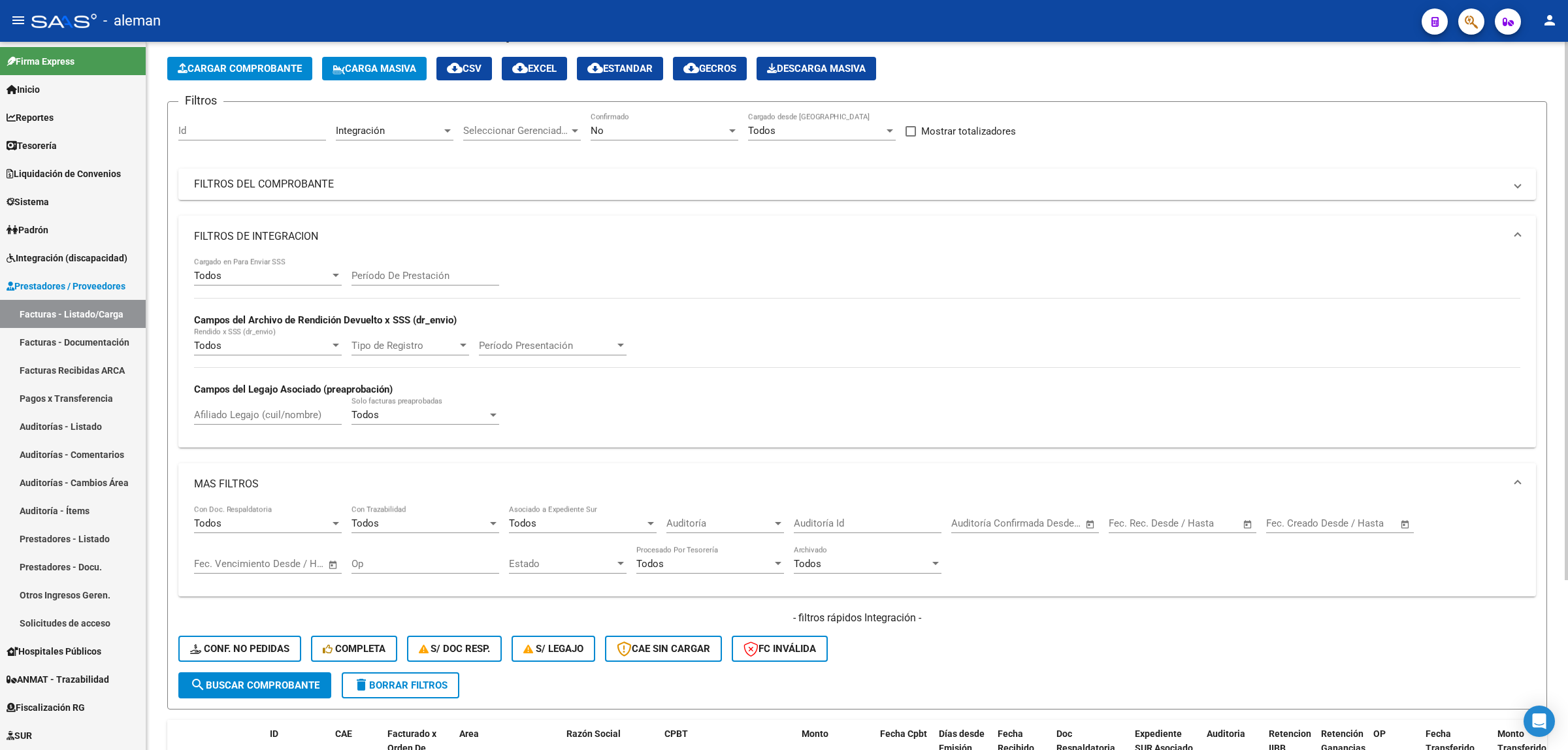
scroll to position [82, 0]
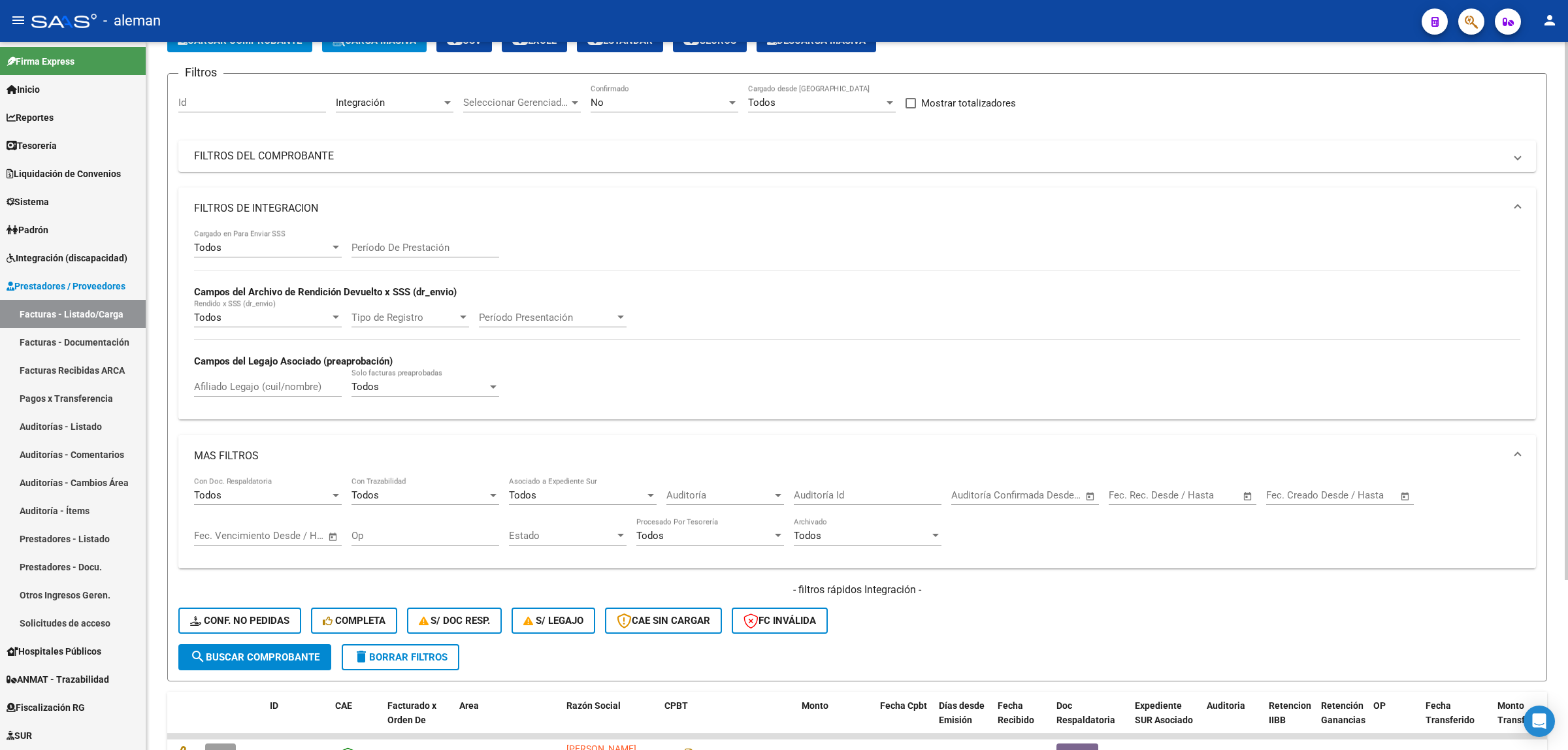
click at [1523, 452] on mat-expansion-panel-header "MAS FILTROS" at bounding box center [857, 456] width 1358 height 42
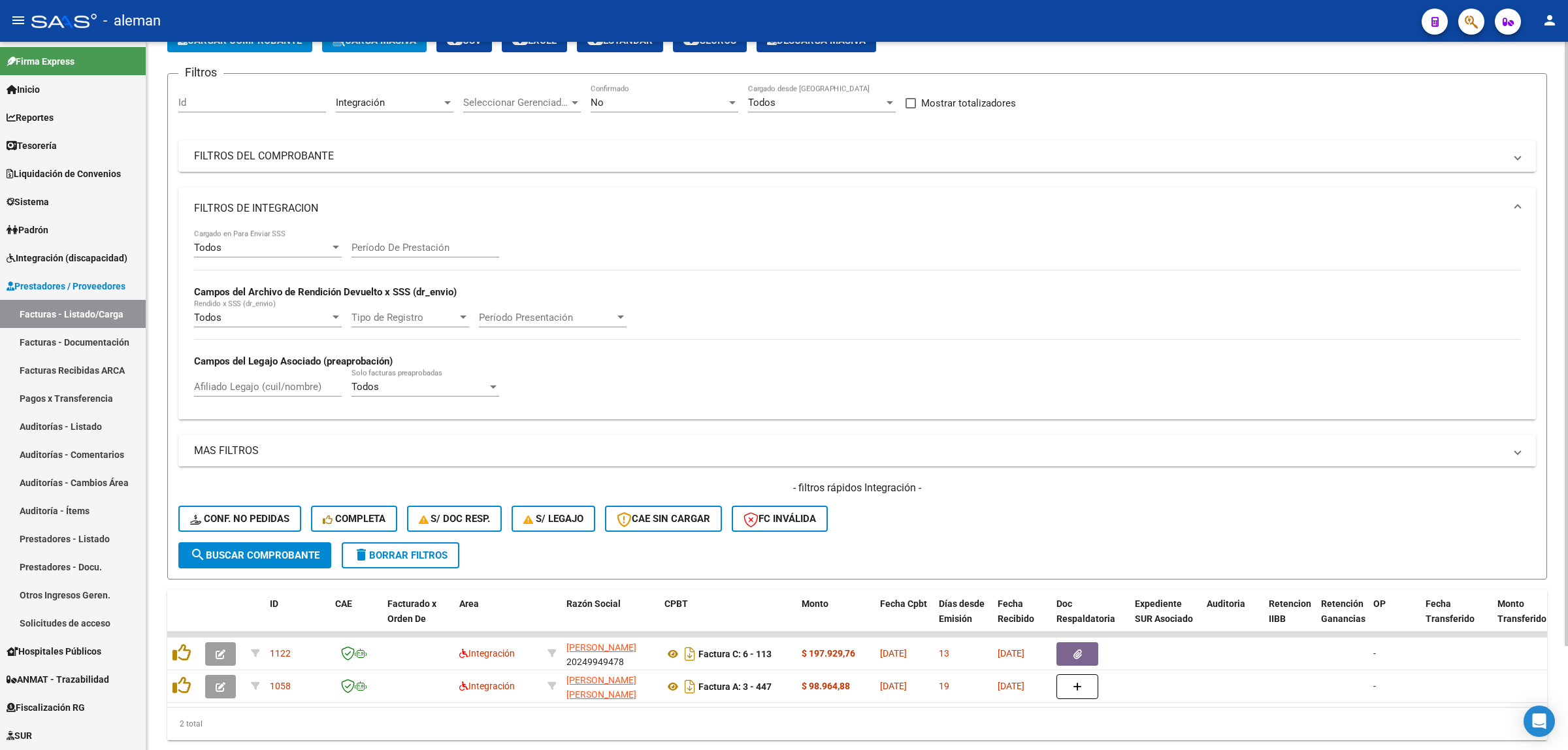
click at [1516, 203] on span at bounding box center [1518, 208] width 5 height 14
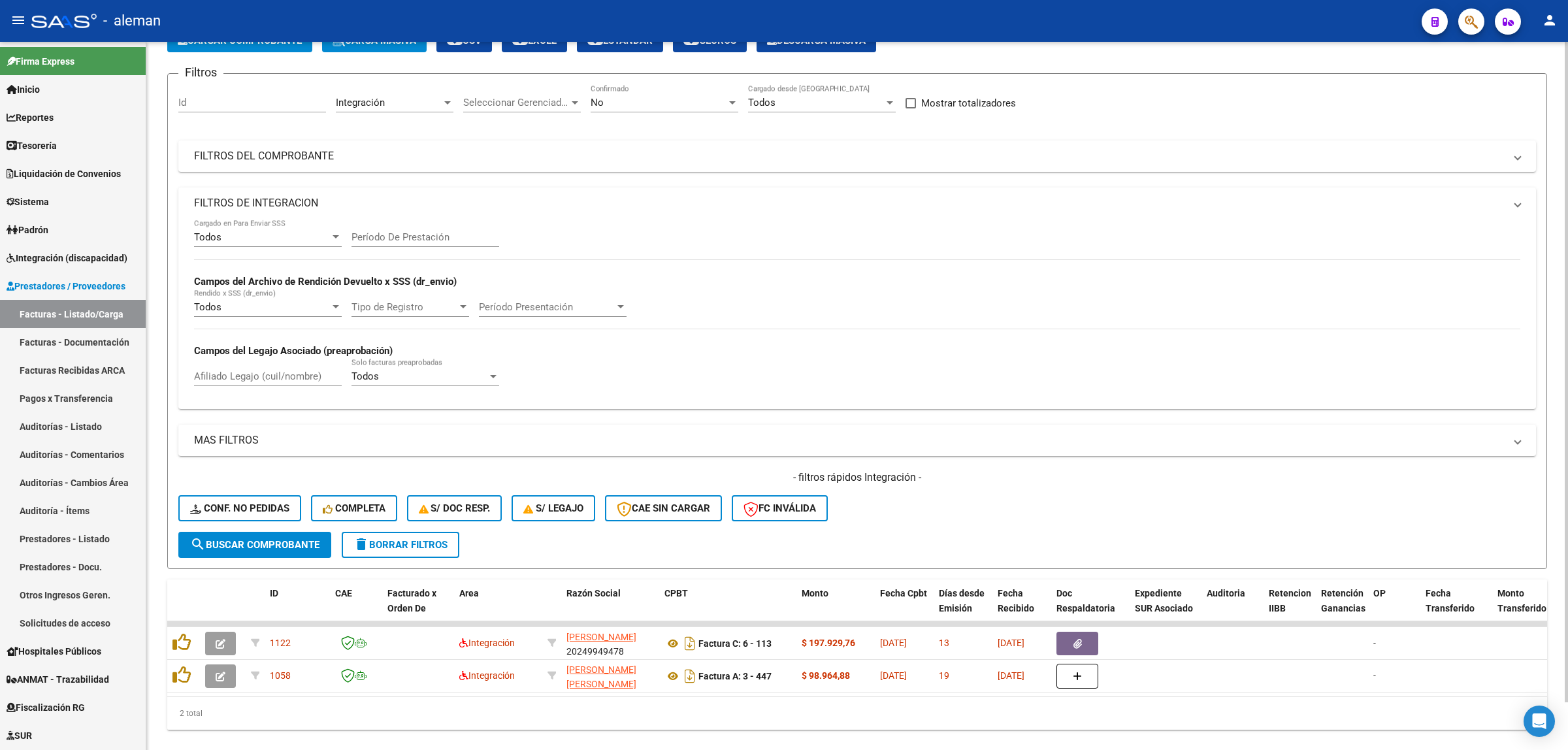
scroll to position [0, 0]
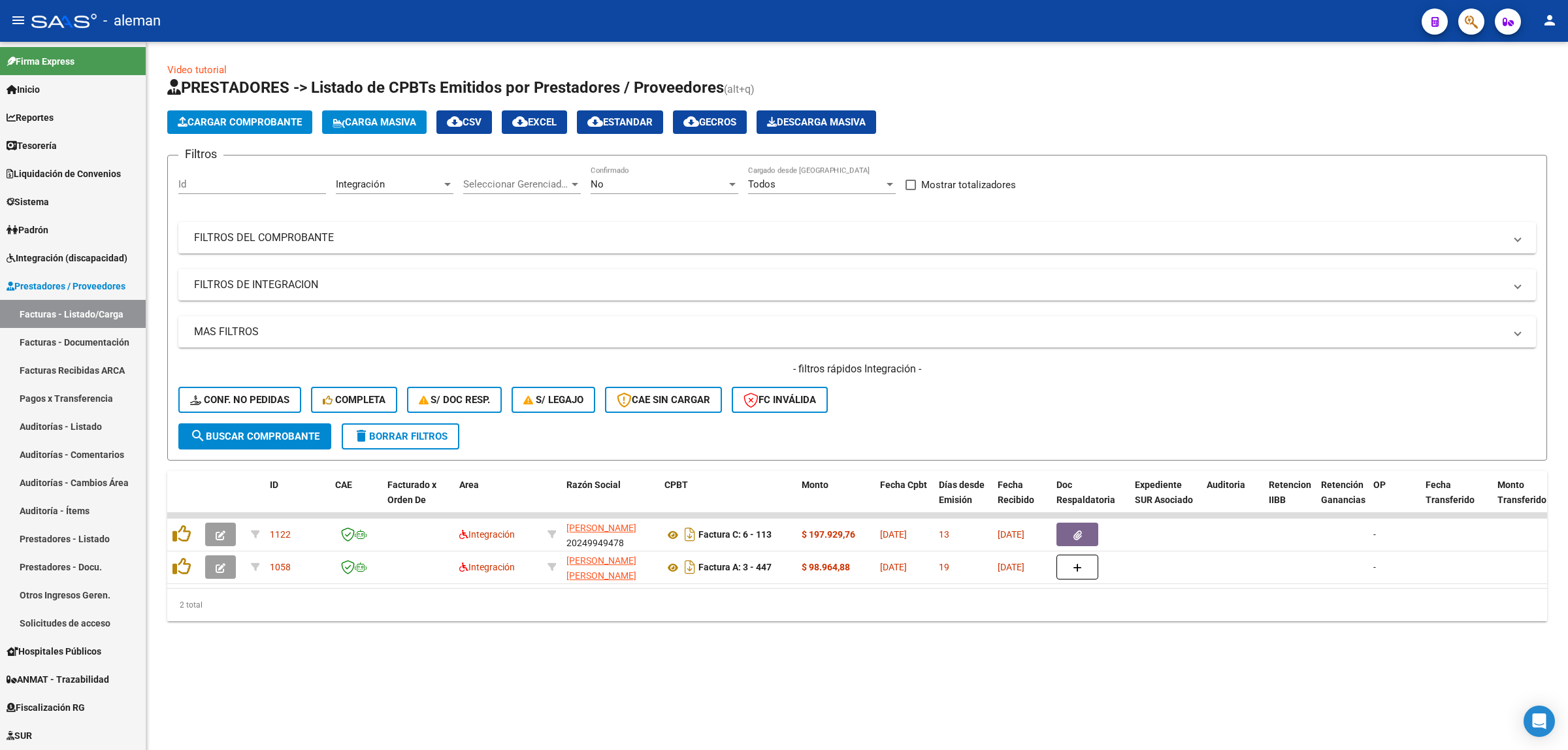
click at [1518, 244] on mat-expansion-panel-header "FILTROS DEL COMPROBANTE" at bounding box center [857, 237] width 1358 height 31
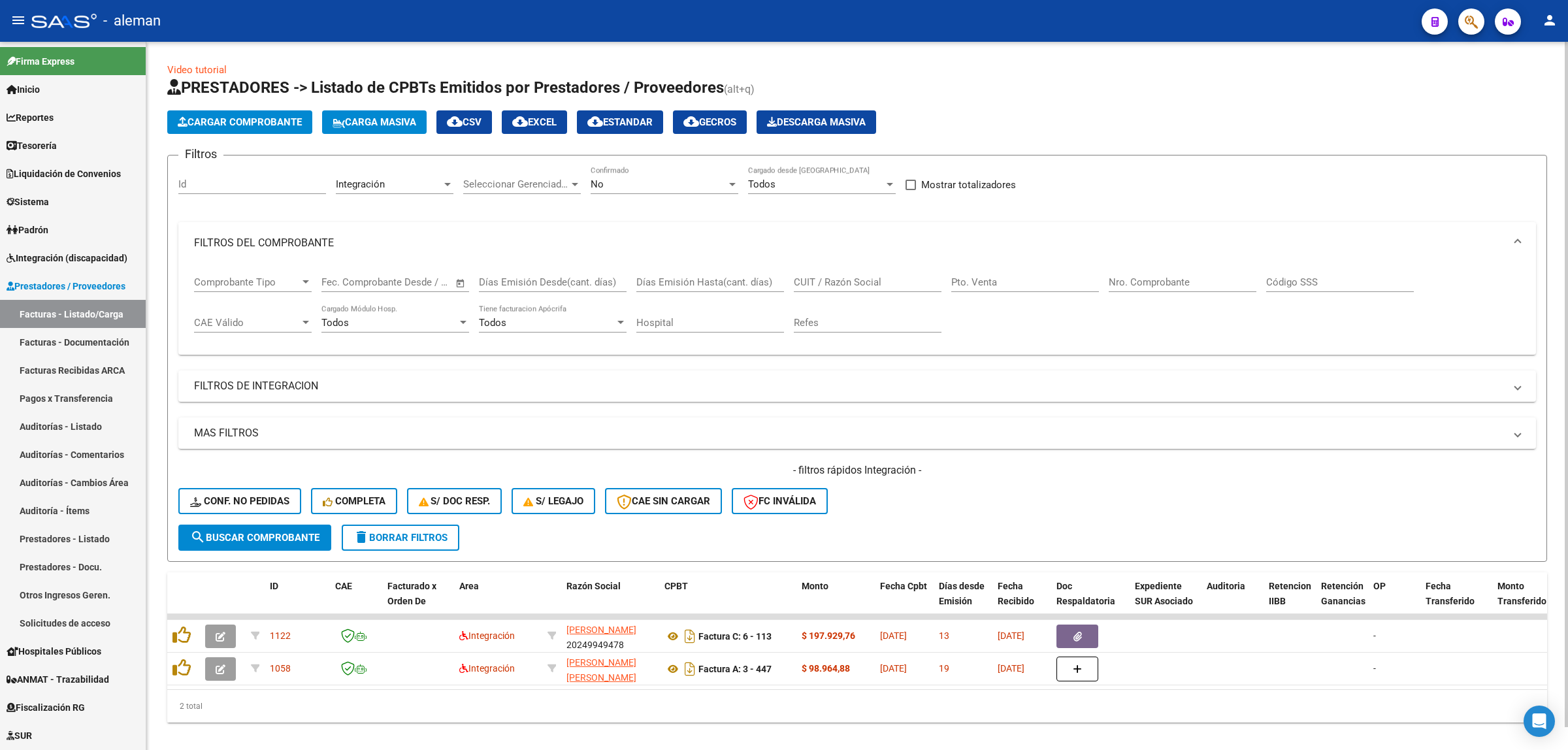
click at [1518, 244] on span at bounding box center [1518, 242] width 5 height 14
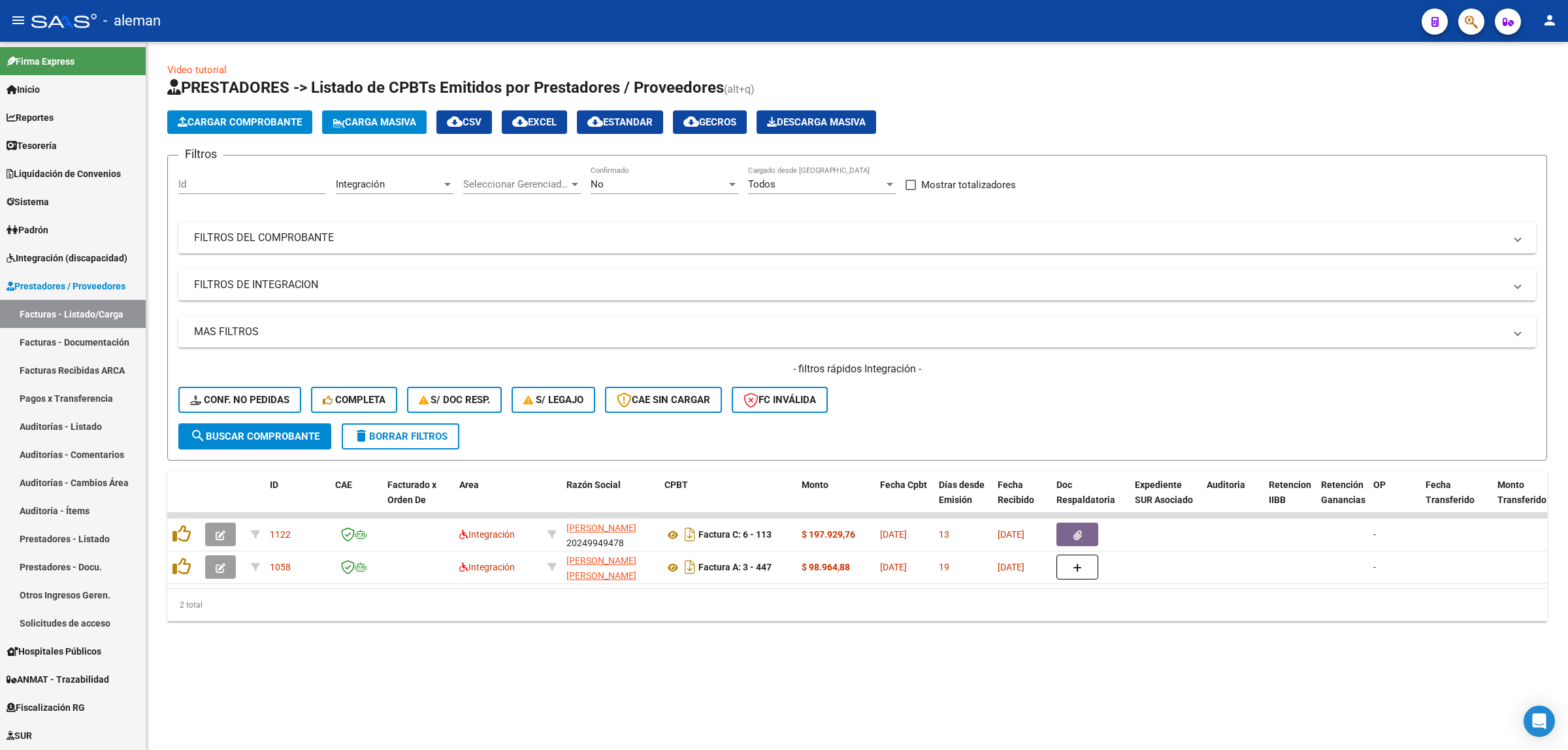
click at [1200, 650] on div "Video tutorial PRESTADORES -> Listado de CPBTs Emitidos por Prestadores / Prove…" at bounding box center [857, 352] width 1422 height 621
click at [1127, 675] on mat-sidenav-content "Video tutorial PRESTADORES -> Listado de CPBTs Emitidos por Prestadores / Prove…" at bounding box center [857, 396] width 1422 height 708
click at [93, 534] on link "Prestadores - Listado" at bounding box center [72, 538] width 146 height 28
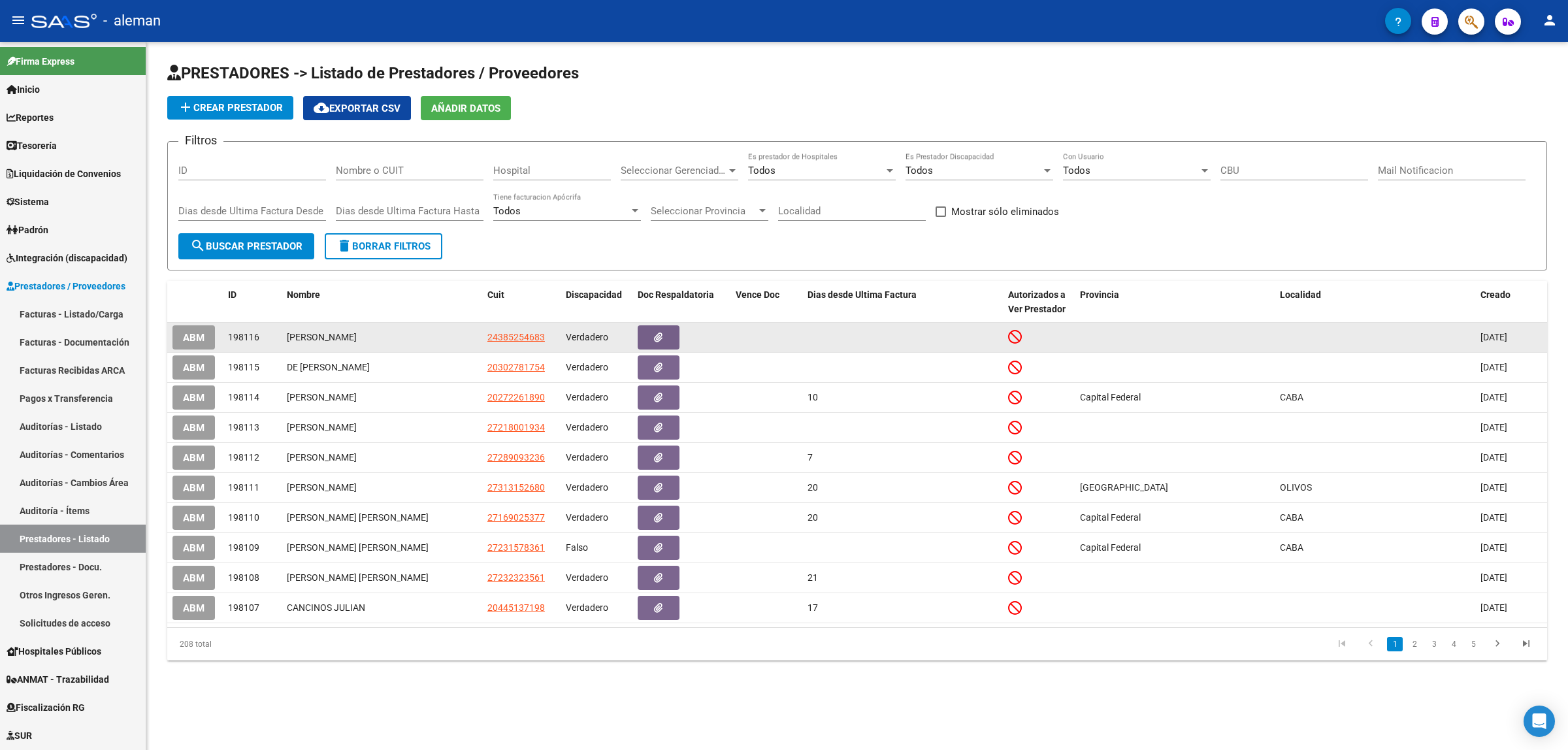
click at [193, 337] on span "ABM" at bounding box center [194, 338] width 22 height 12
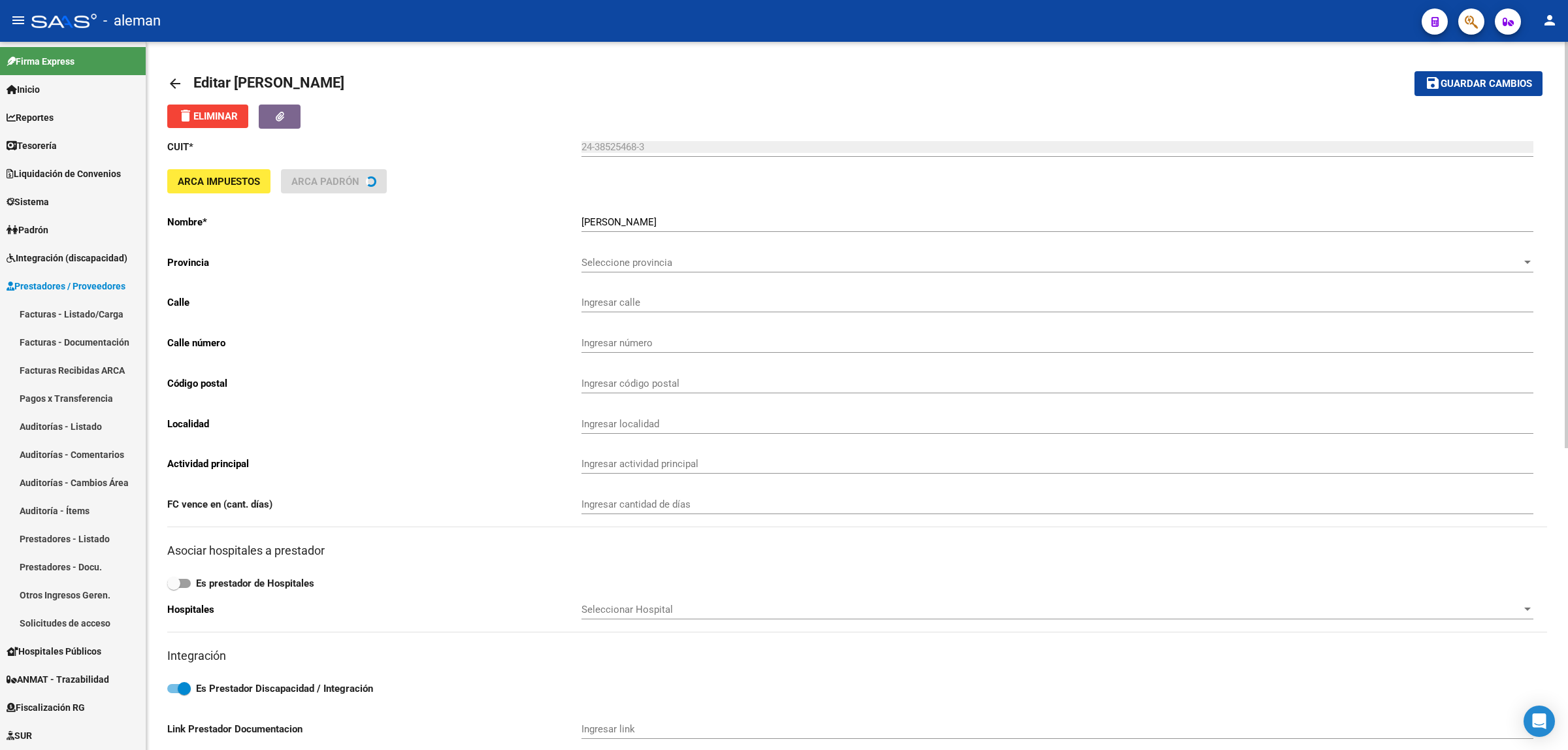
type input "AV. [PERSON_NAME]"
type input "3817"
type input "1702"
type input "CIUDADELA"
type input "869090"
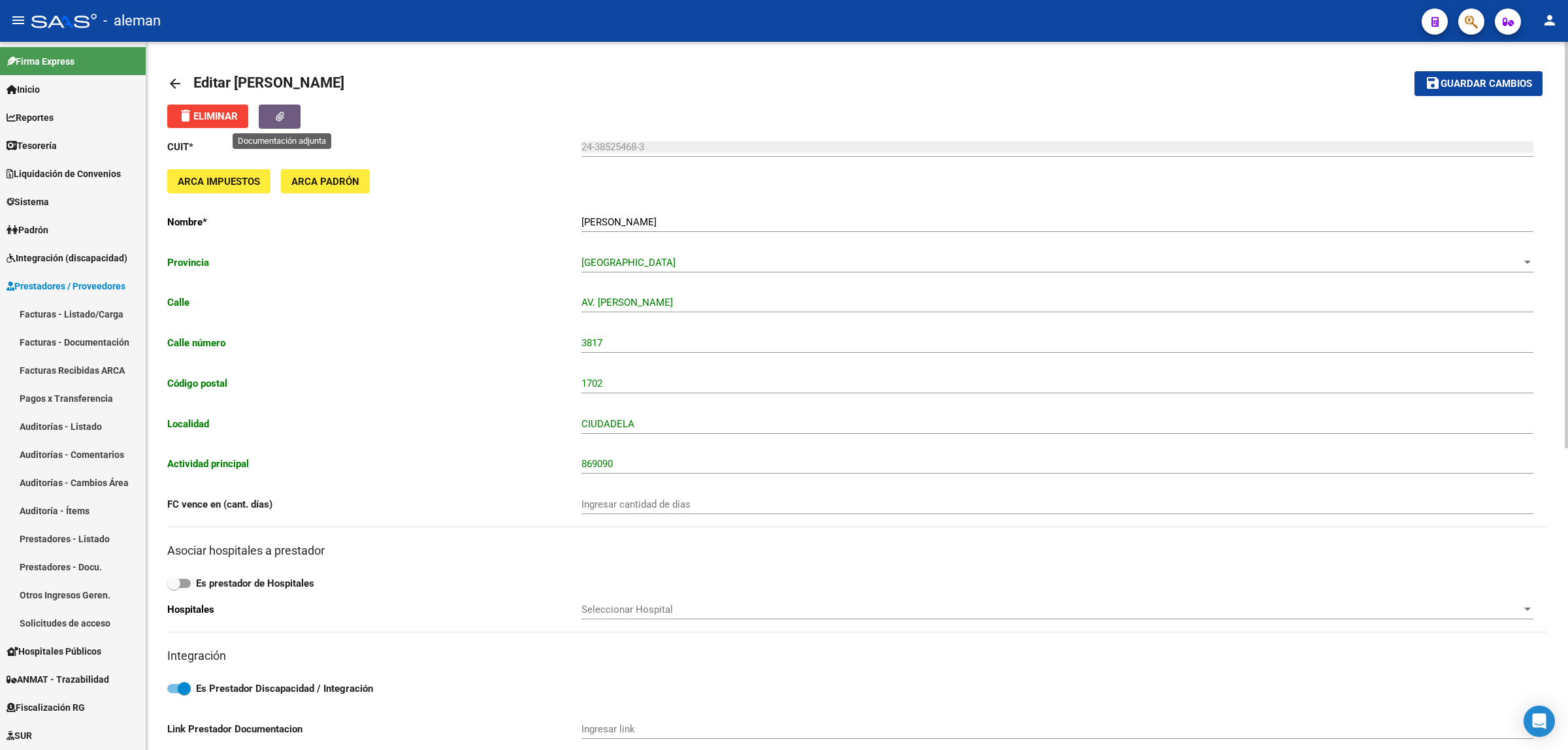
click at [294, 121] on button "button" at bounding box center [280, 116] width 42 height 24
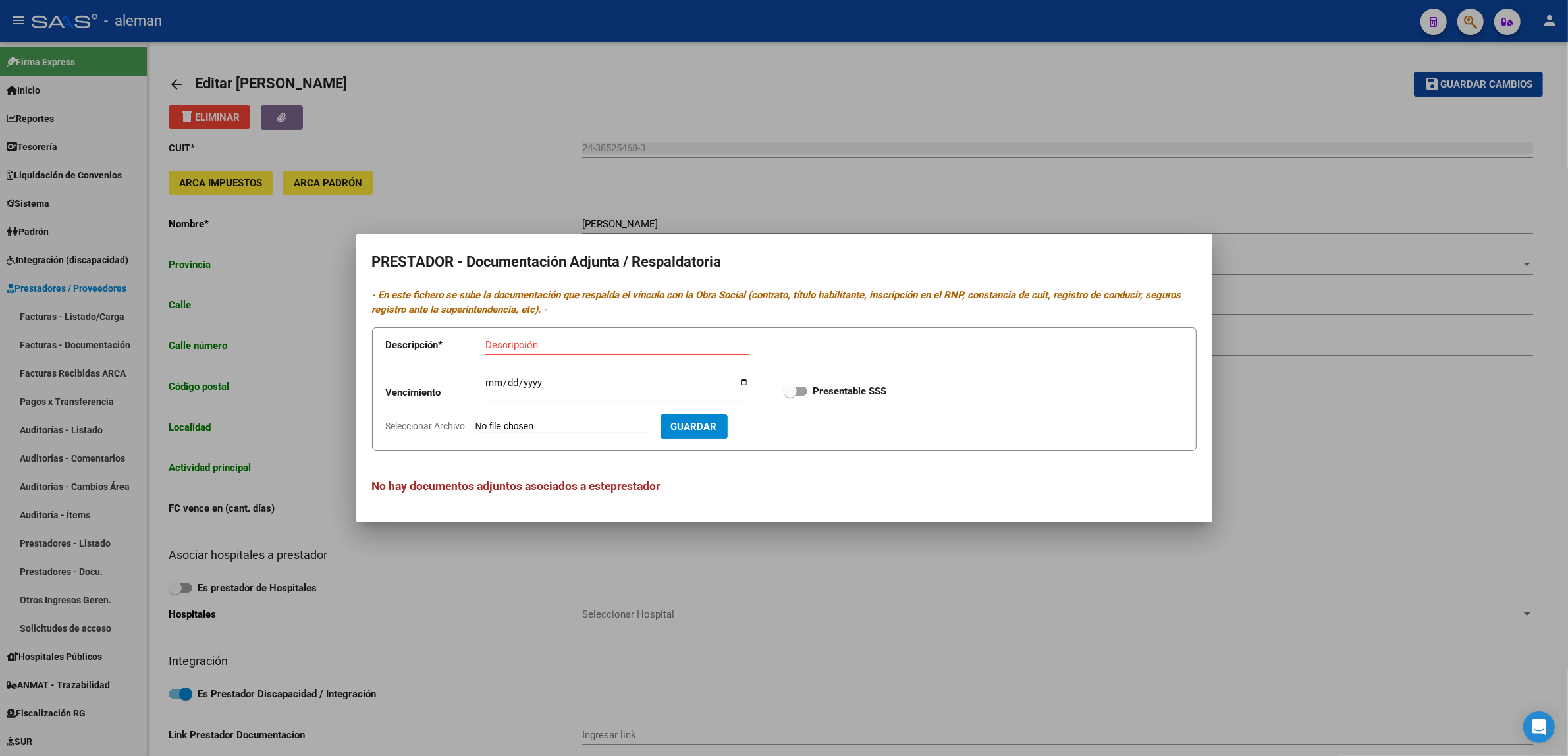
click at [1306, 406] on div at bounding box center [784, 378] width 1568 height 756
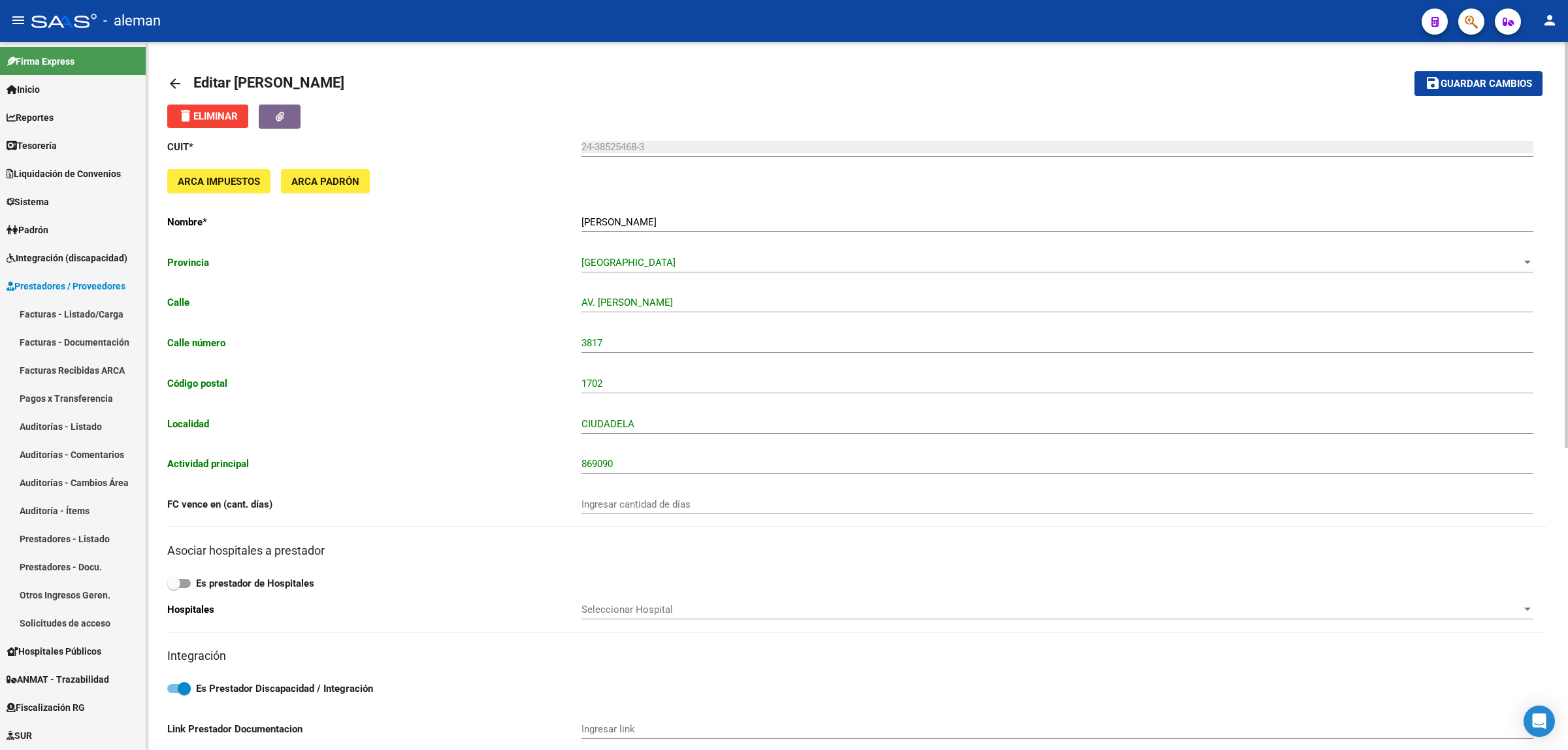
click at [173, 77] on mat-icon "arrow_back" at bounding box center [175, 83] width 16 height 16
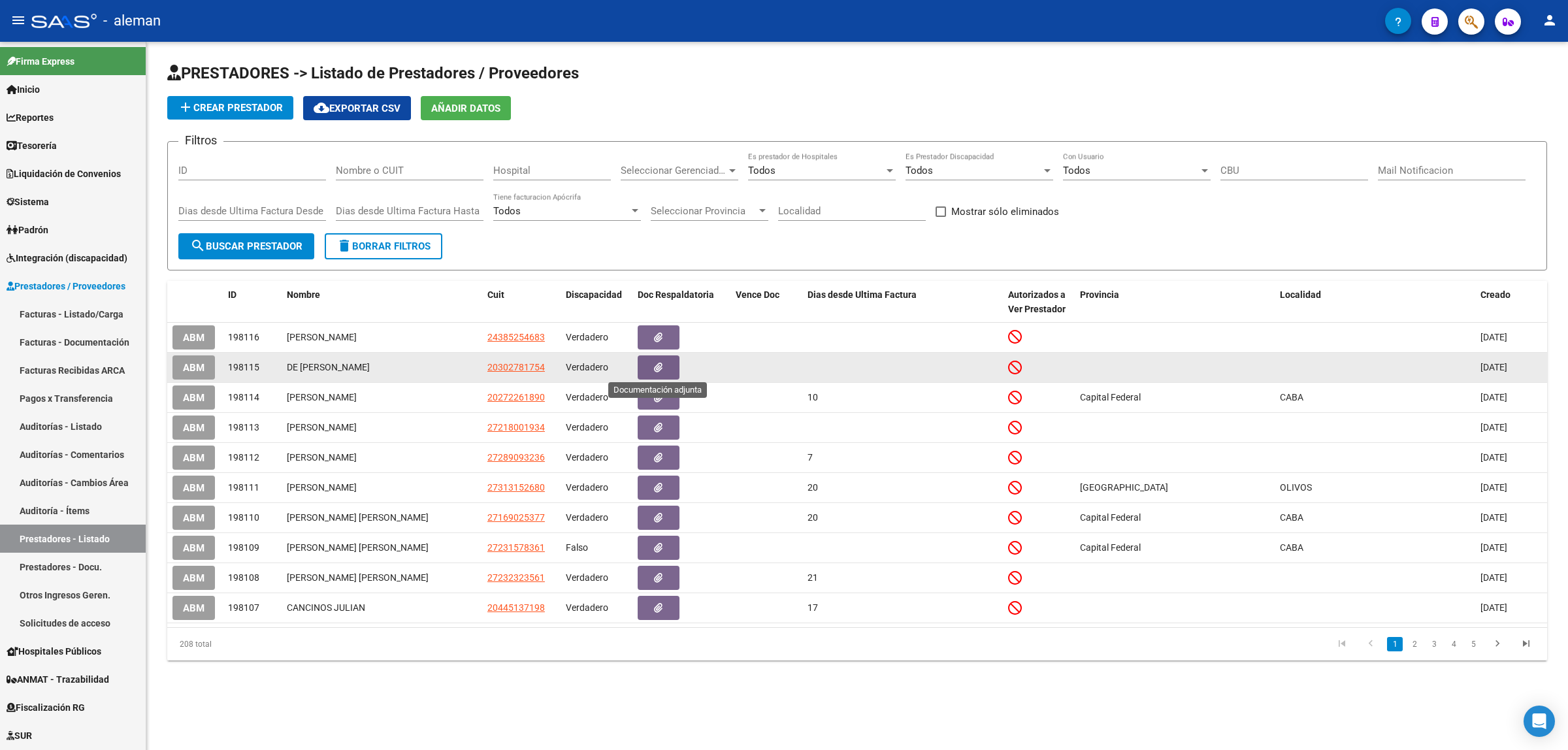
click at [647, 362] on button "button" at bounding box center [659, 367] width 42 height 24
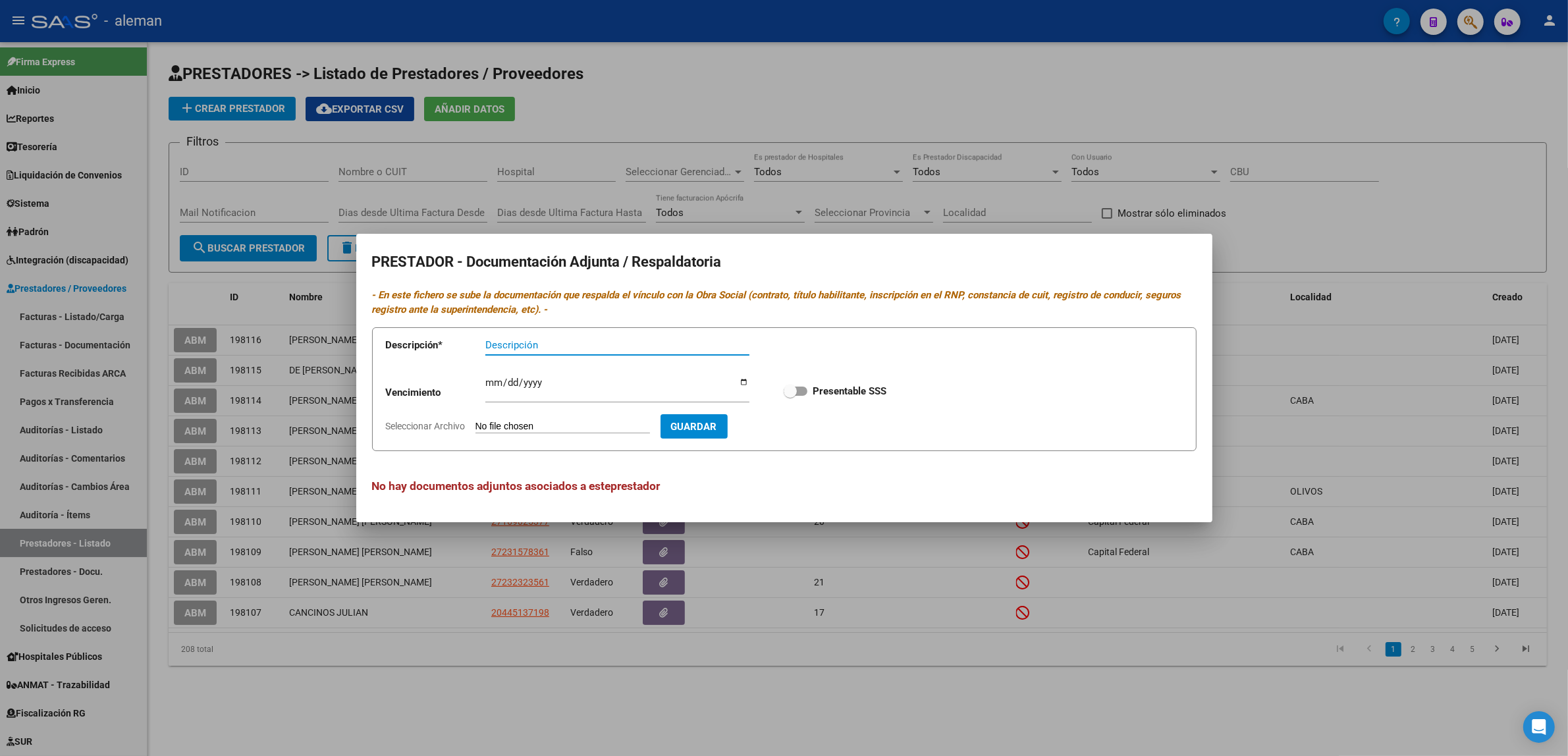
click at [1355, 393] on div at bounding box center [784, 378] width 1568 height 756
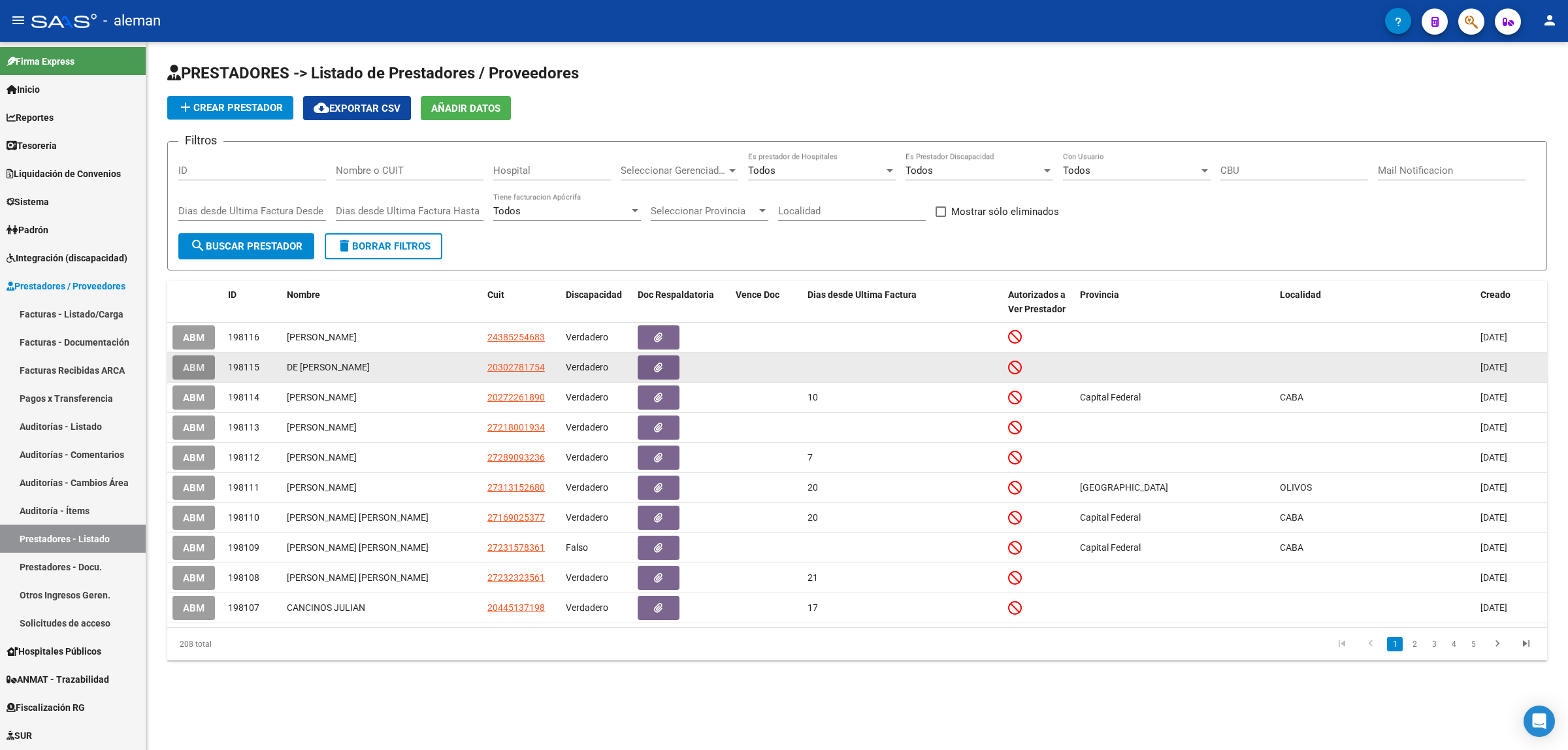
click at [194, 367] on span "ABM" at bounding box center [194, 367] width 22 height 12
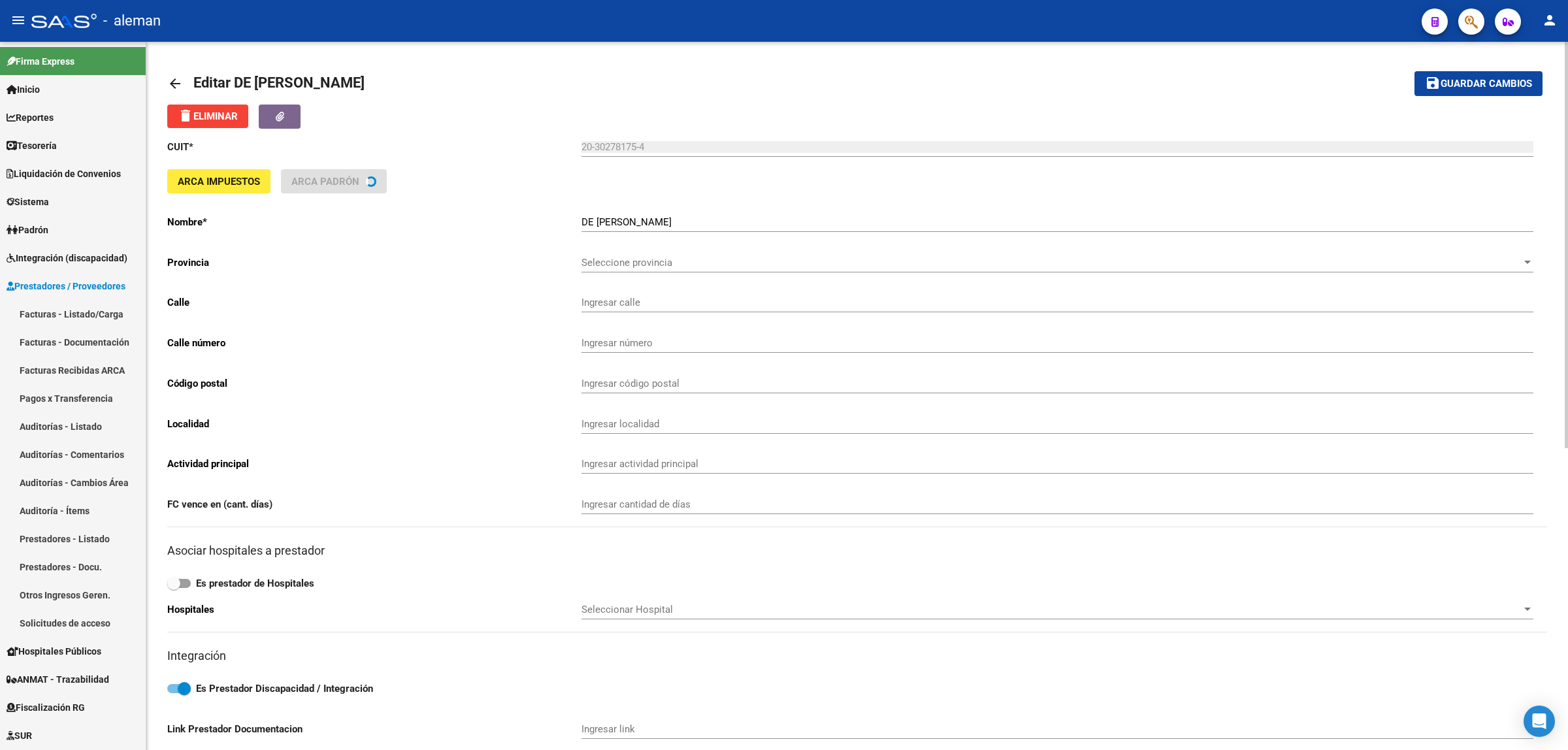
type input "POSADAS"
type input "1209"
type input "1011"
type input "CABA"
type input "862120"
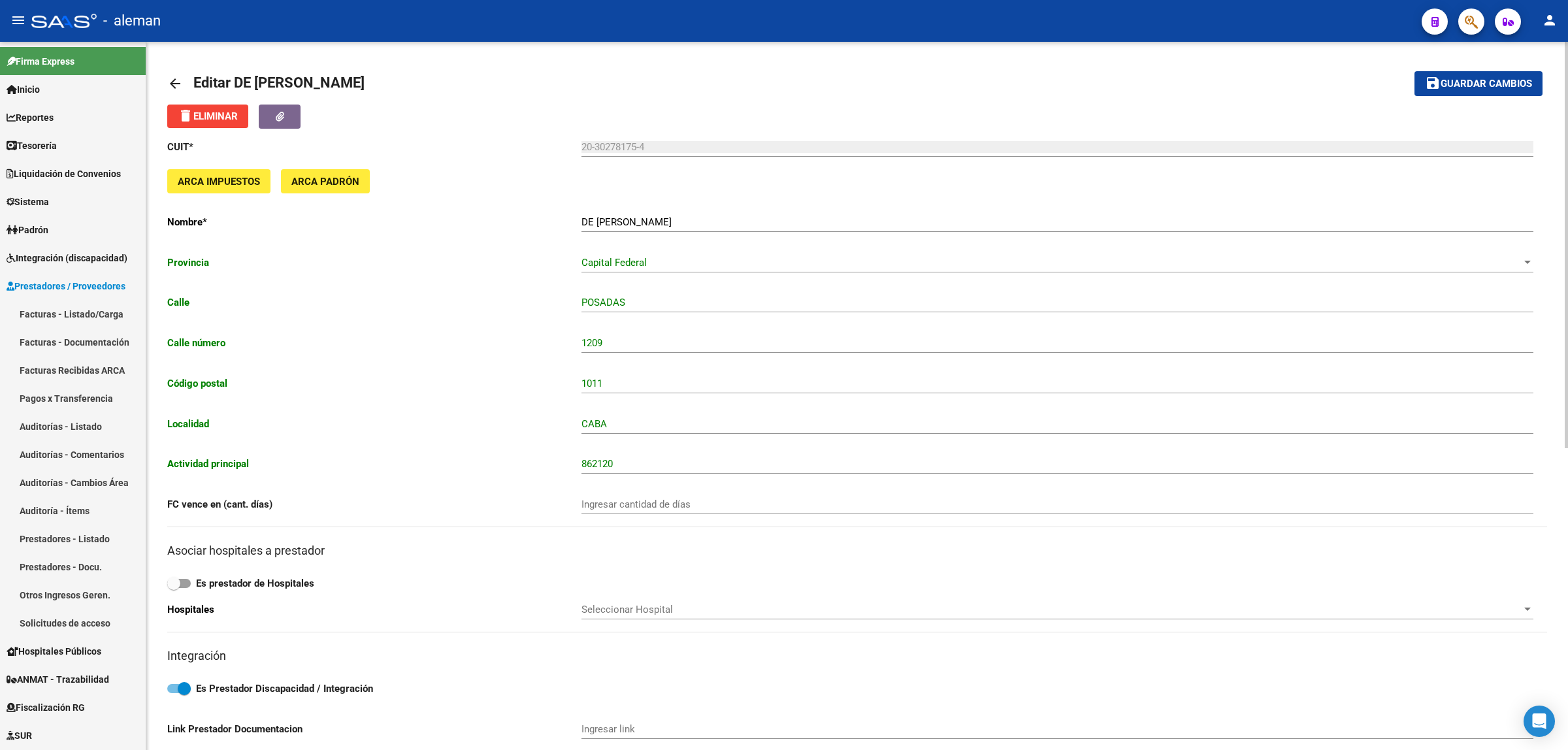
click at [172, 82] on mat-icon "arrow_back" at bounding box center [175, 83] width 16 height 16
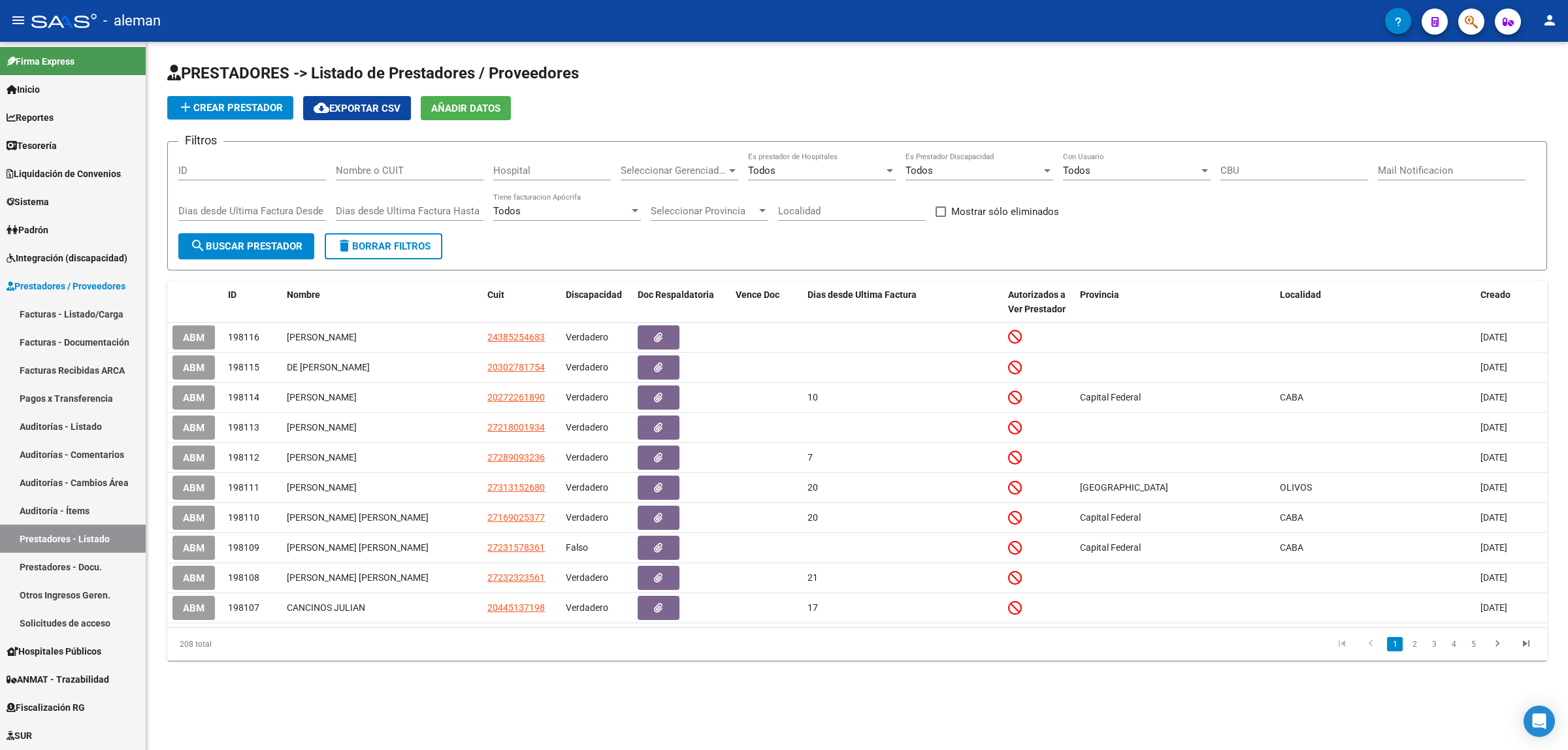
click at [1089, 690] on div "PRESTADORES -> Listado de Prestadores / Proveedores add Crear Prestador cloud_d…" at bounding box center [857, 372] width 1422 height 660
click at [86, 567] on link "Prestadores - Docu." at bounding box center [72, 566] width 146 height 28
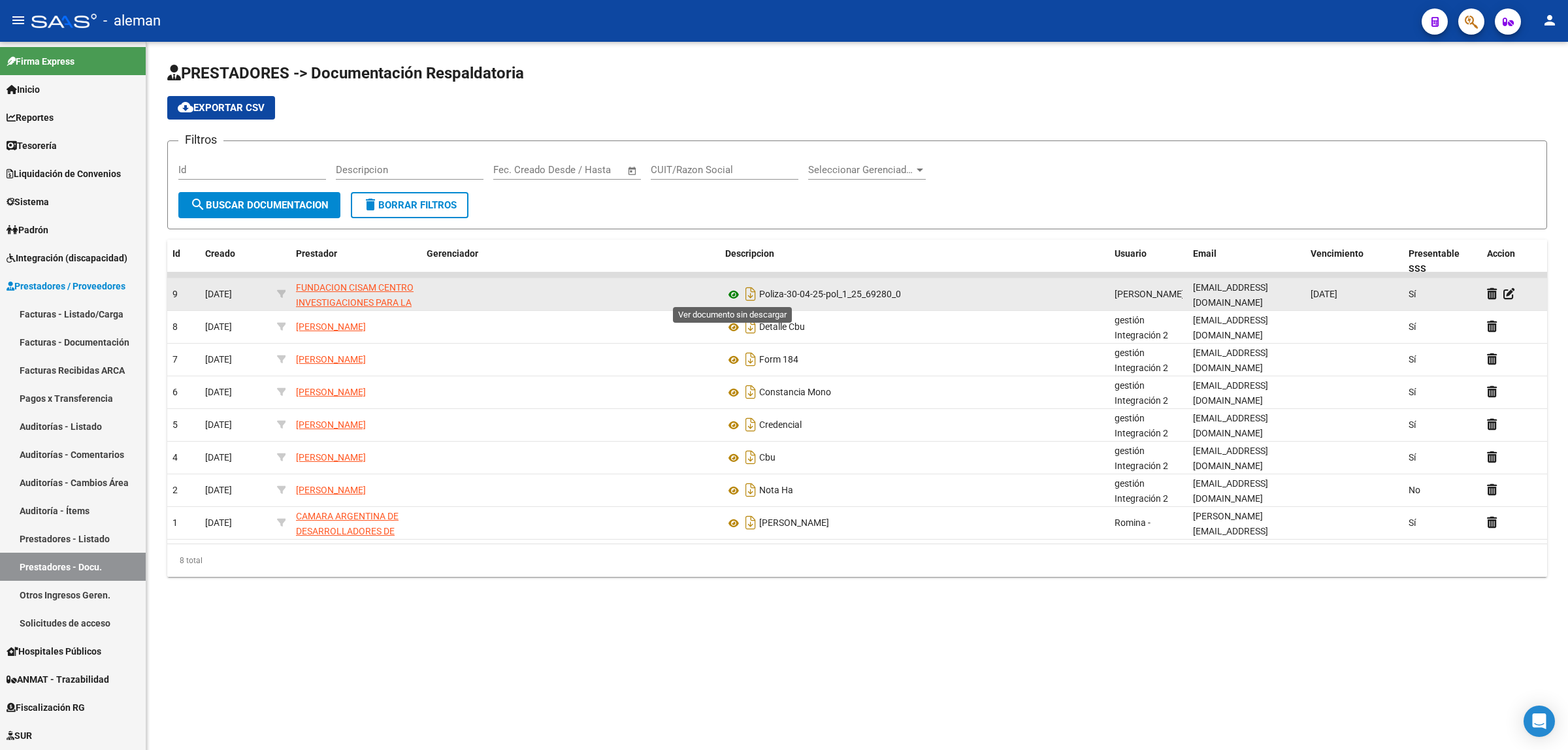
click at [737, 293] on icon at bounding box center [734, 294] width 17 height 16
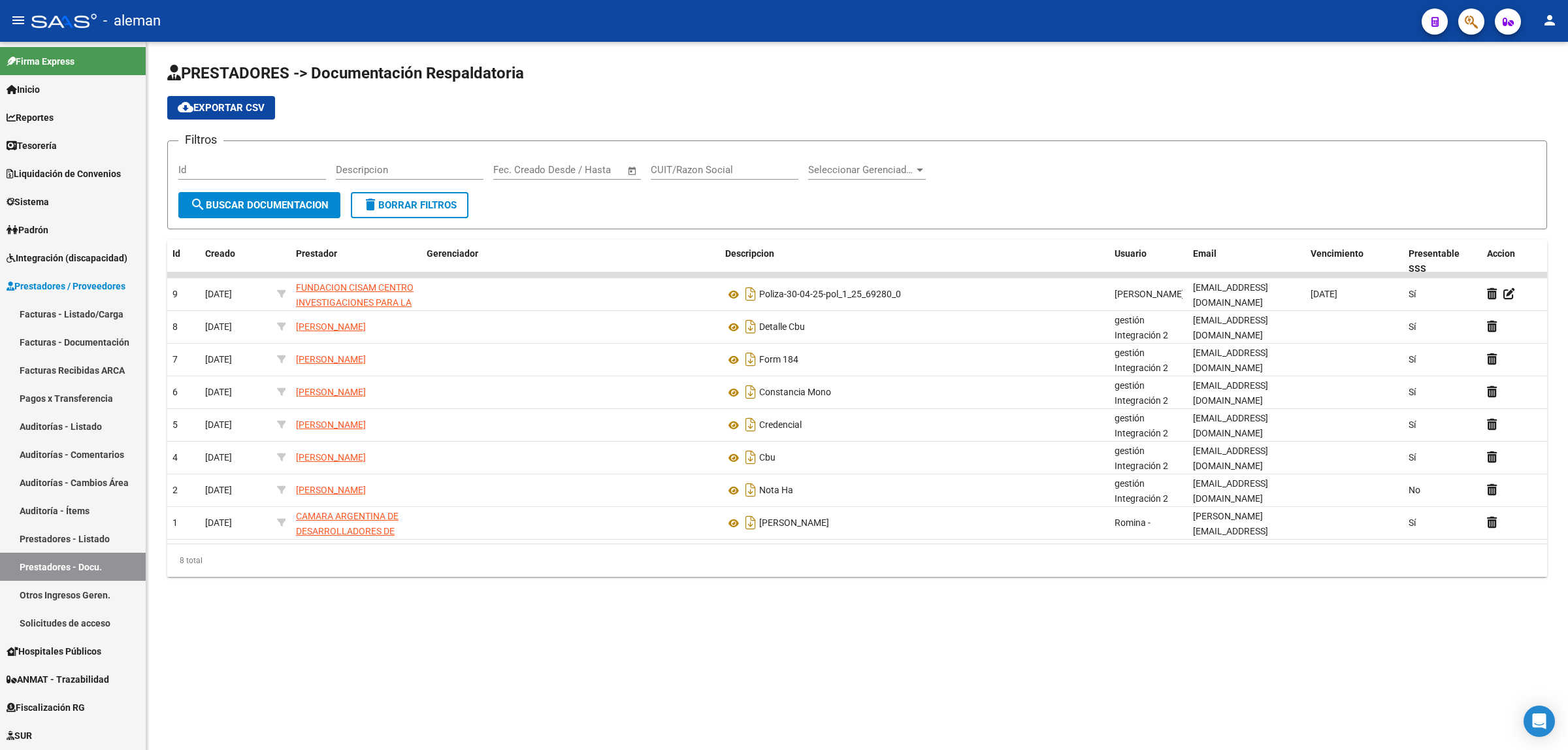
click at [770, 658] on mat-sidenav-content "PRESTADORES -> Documentación Respaldatoria cloud_download Exportar CSV Filtros …" at bounding box center [857, 396] width 1422 height 708
click at [841, 657] on mat-sidenav-content "PRESTADORES -> Documentación Respaldatoria cloud_download Exportar CSV Filtros …" at bounding box center [857, 396] width 1422 height 708
click at [625, 628] on mat-sidenav-content "PRESTADORES -> Documentación Respaldatoria cloud_download Exportar CSV Filtros …" at bounding box center [857, 396] width 1422 height 708
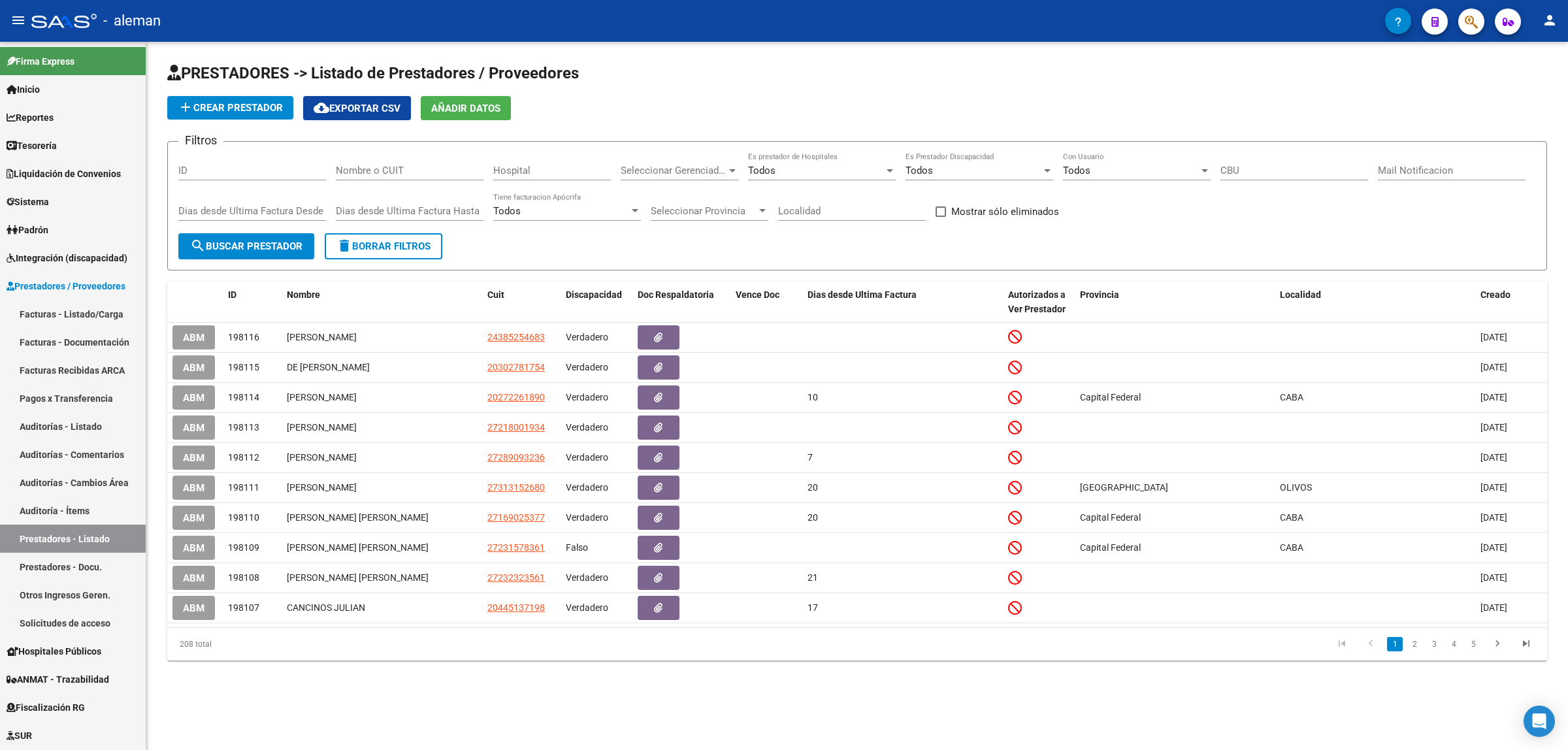
click at [720, 680] on div "PRESTADORES -> Listado de Prestadores / Proveedores add Crear Prestador cloud_d…" at bounding box center [857, 372] width 1422 height 660
